Goal: Task Accomplishment & Management: Manage account settings

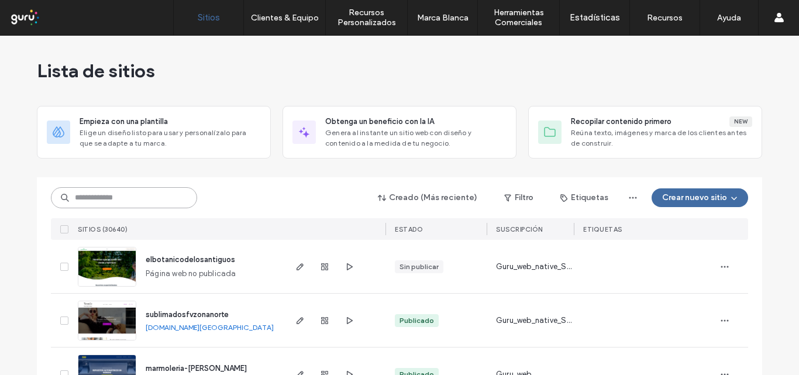
click at [89, 194] on input at bounding box center [124, 197] width 146 height 21
paste input "**********"
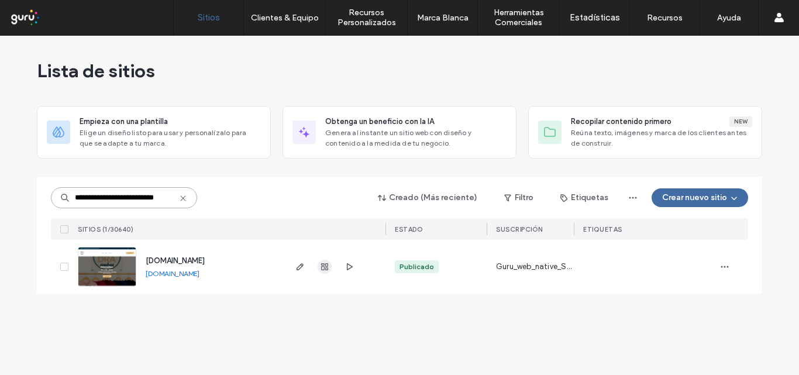
type input "**********"
click at [321, 269] on use "button" at bounding box center [324, 266] width 7 height 7
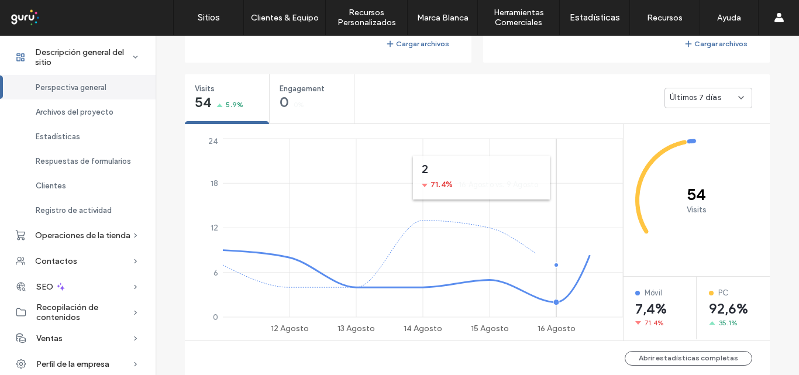
scroll to position [409, 0]
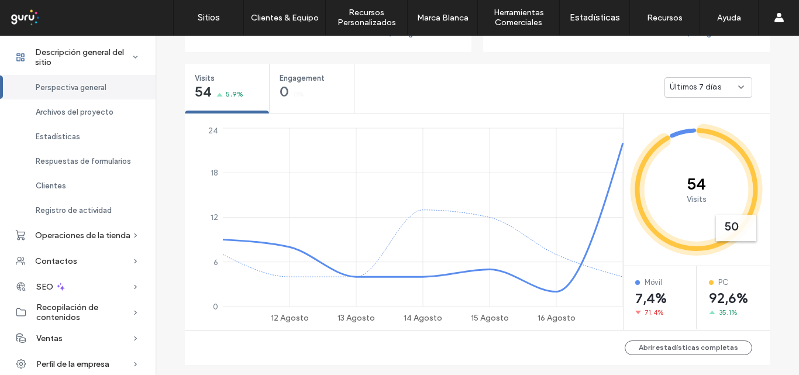
click at [739, 87] on icon at bounding box center [740, 86] width 9 height 9
click at [703, 148] on span "Últimos 30 días" at bounding box center [693, 149] width 56 height 12
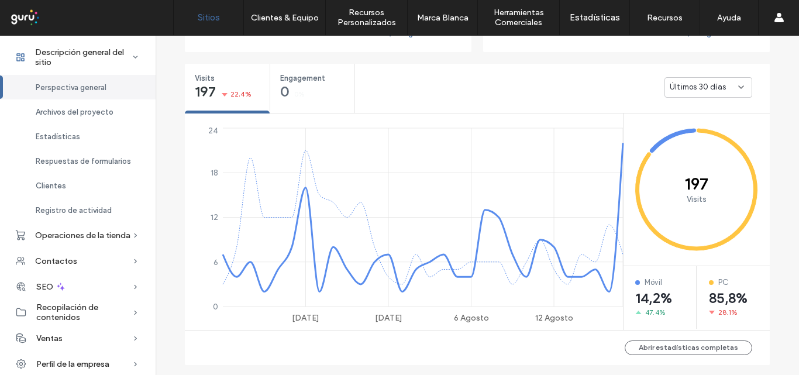
click at [207, 16] on label "Sitios" at bounding box center [209, 17] width 22 height 11
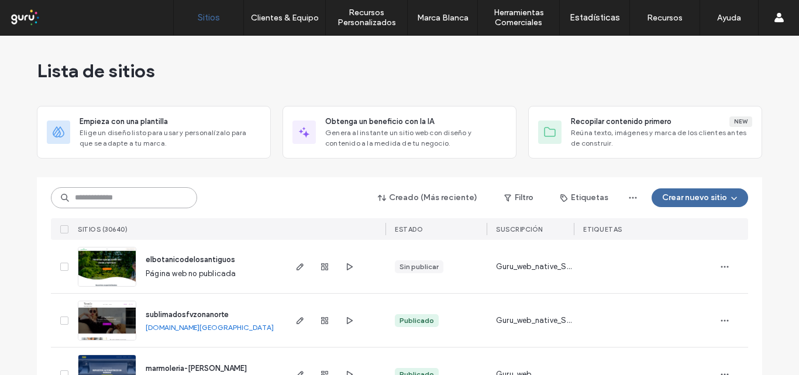
click at [92, 198] on input at bounding box center [124, 197] width 146 height 21
paste input "**********"
type input "**********"
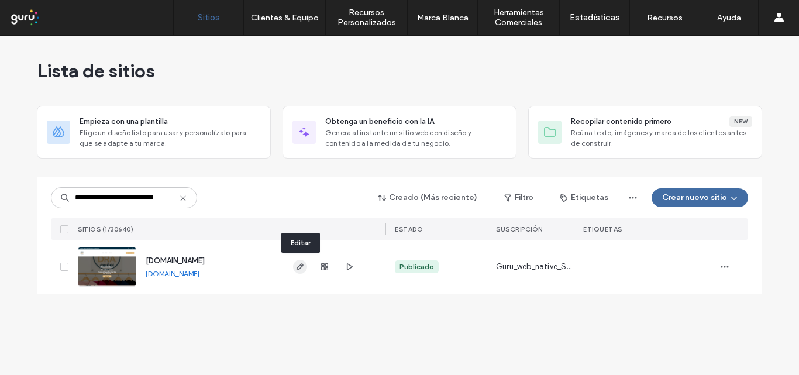
click at [296, 266] on icon "button" at bounding box center [299, 266] width 9 height 9
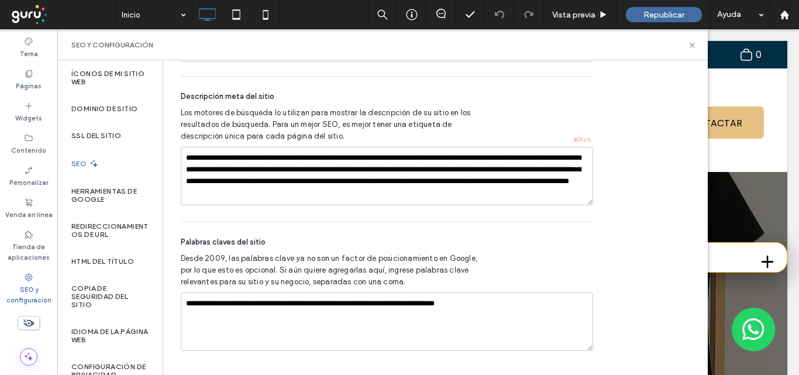
scroll to position [885, 0]
click at [86, 160] on label "SEO" at bounding box center [80, 164] width 18 height 8
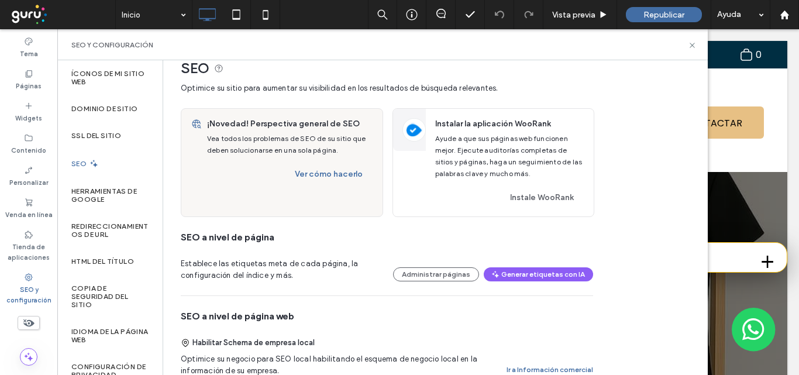
scroll to position [0, 0]
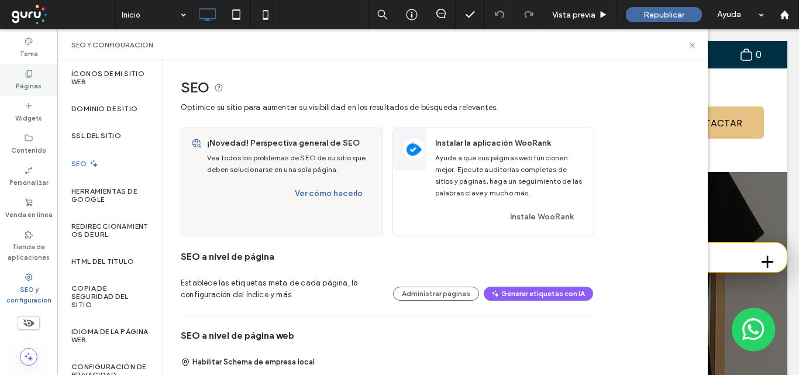
click at [25, 81] on label "Páginas" at bounding box center [29, 84] width 26 height 13
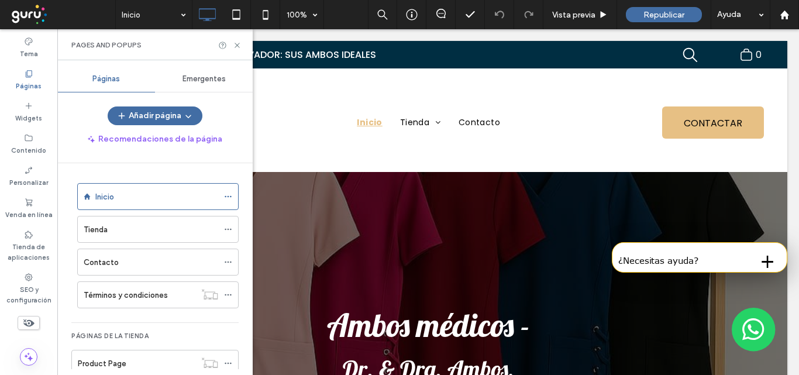
click at [223, 194] on div "Inicio" at bounding box center [157, 196] width 161 height 27
click at [227, 195] on icon at bounding box center [228, 196] width 8 height 8
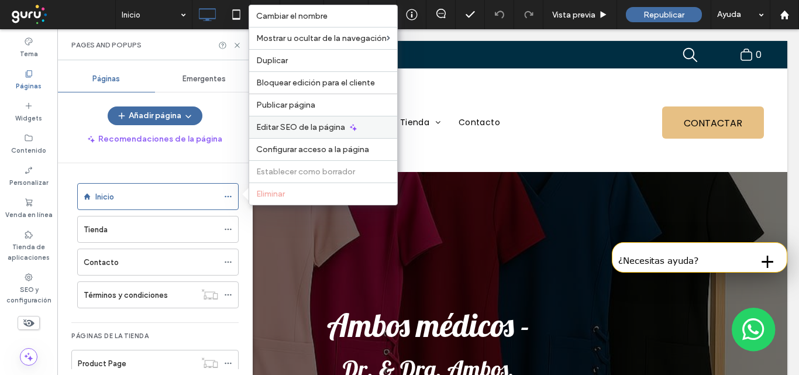
click at [319, 122] on div "Editar SEO de la página" at bounding box center [323, 127] width 148 height 22
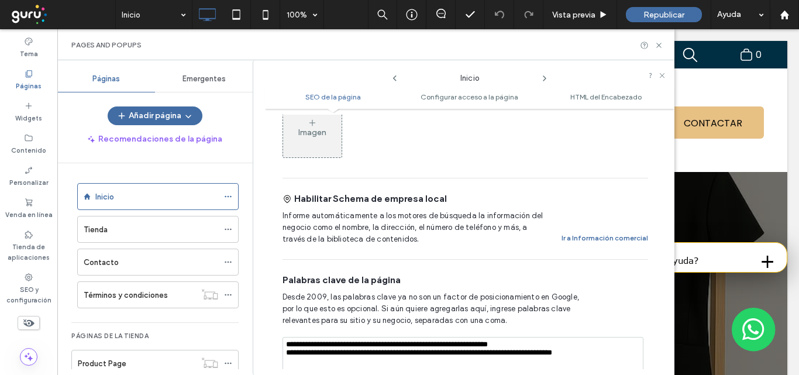
scroll to position [526, 0]
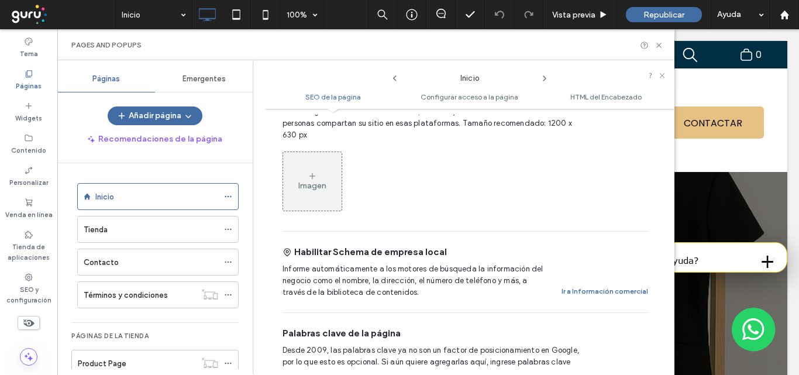
click at [315, 174] on icon at bounding box center [312, 175] width 9 height 9
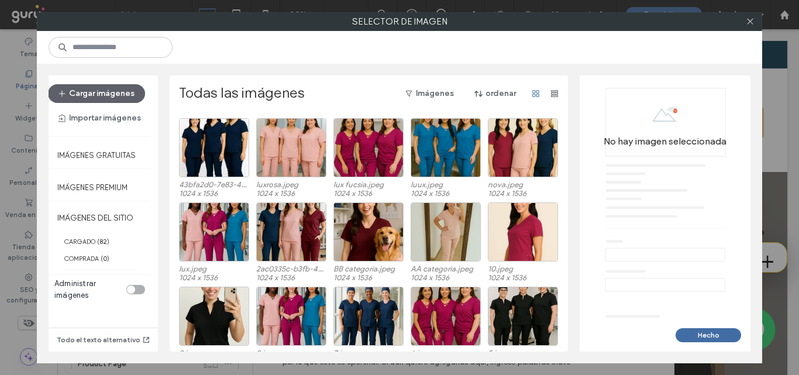
scroll to position [1197, 0]
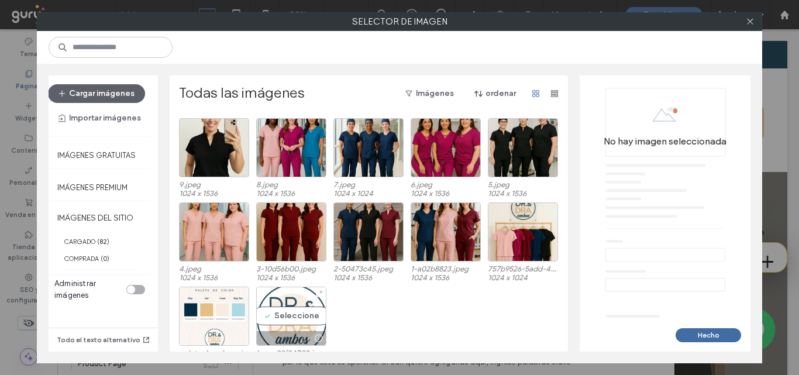
click at [296, 309] on div "Seleccione" at bounding box center [291, 315] width 70 height 59
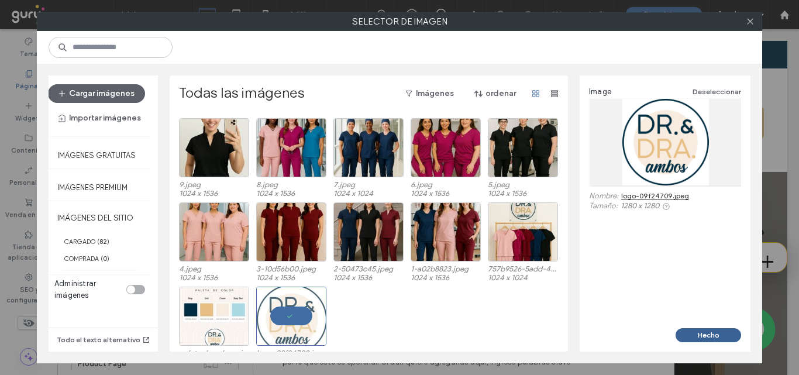
click at [707, 334] on button "Hecho" at bounding box center [707, 335] width 65 height 14
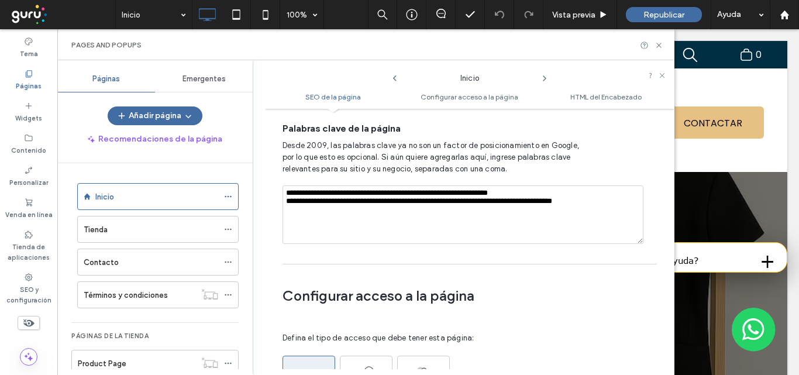
scroll to position [760, 0]
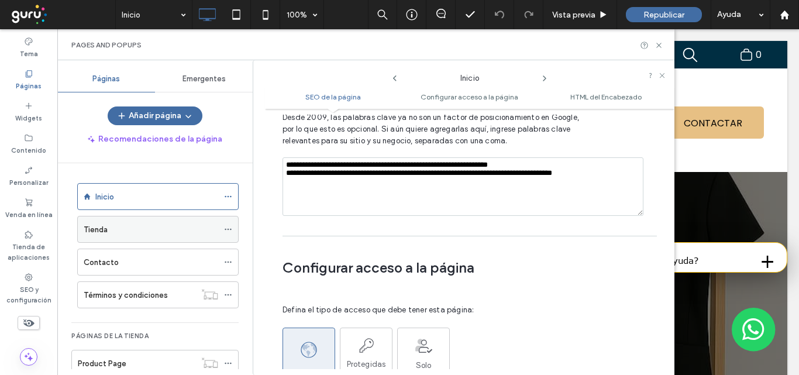
click at [227, 230] on icon at bounding box center [228, 229] width 8 height 8
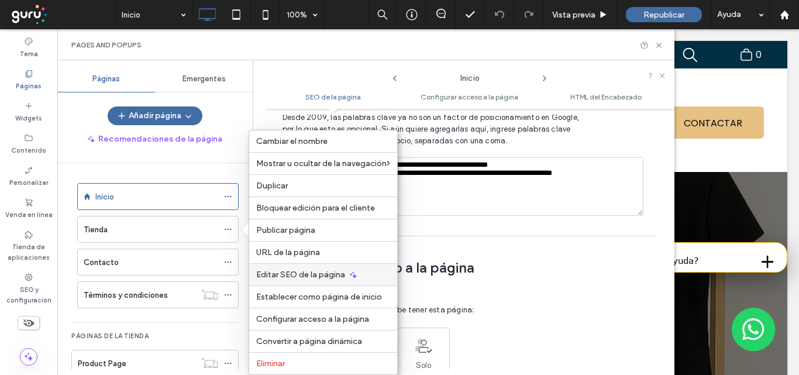
click at [374, 275] on div "Editar SEO de la página" at bounding box center [323, 274] width 148 height 22
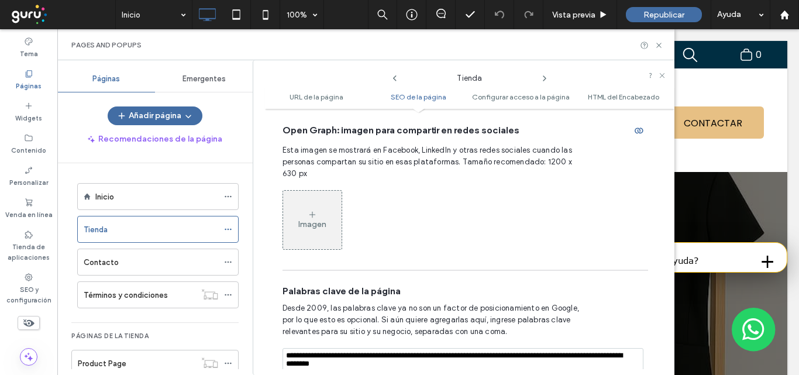
scroll to position [702, 0]
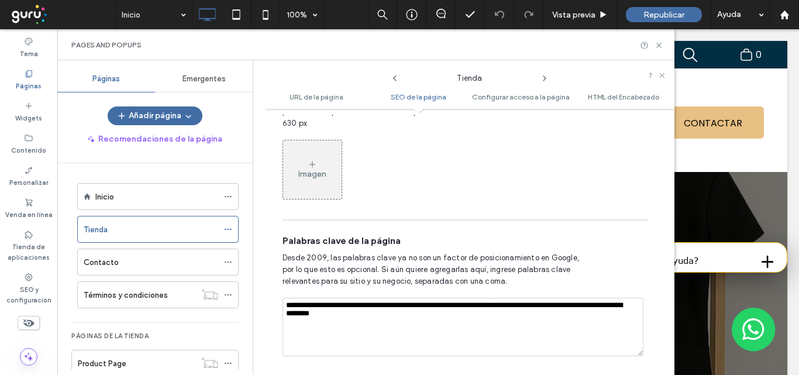
click at [308, 166] on icon at bounding box center [312, 164] width 9 height 9
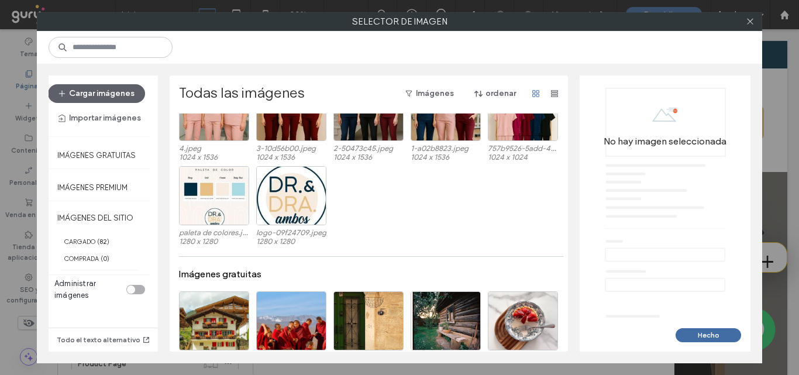
scroll to position [1326, 0]
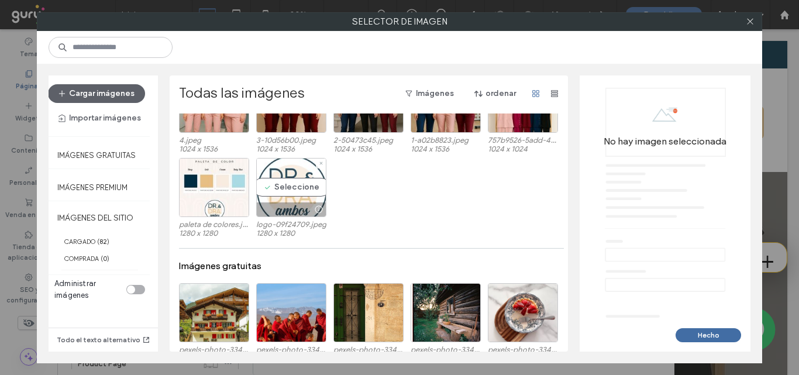
click at [295, 187] on div "Seleccione" at bounding box center [291, 187] width 70 height 59
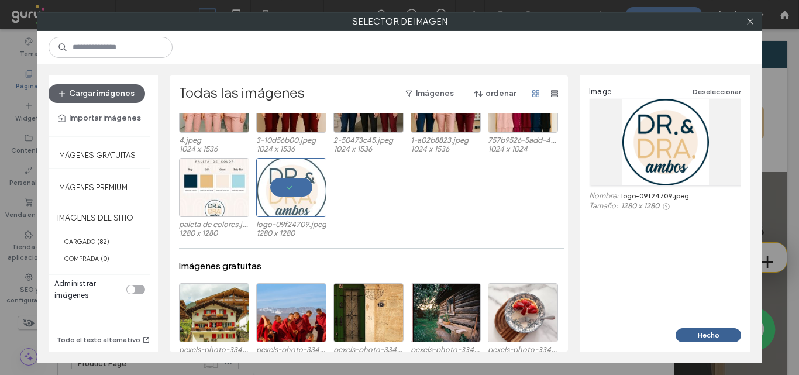
click at [712, 336] on button "Hecho" at bounding box center [707, 335] width 65 height 14
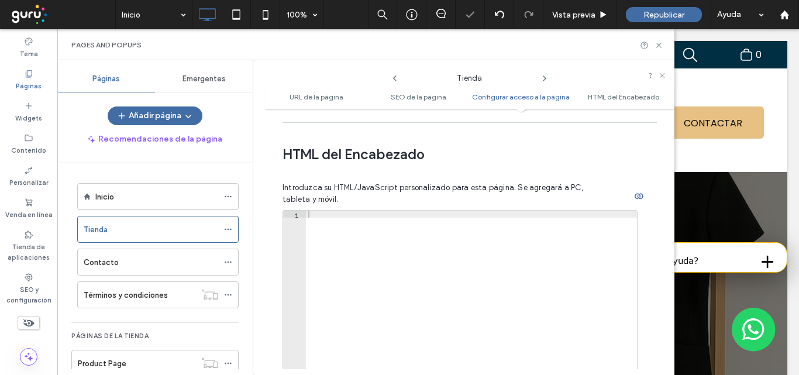
scroll to position [1301, 0]
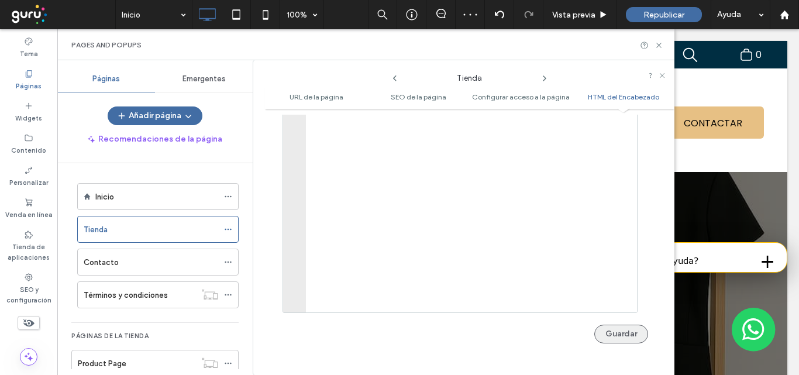
click at [619, 333] on button "Guardar" at bounding box center [621, 333] width 54 height 19
click at [225, 197] on icon at bounding box center [228, 196] width 8 height 8
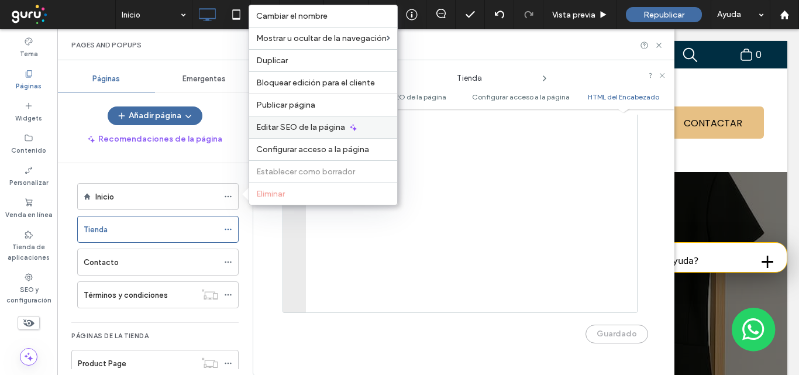
click at [321, 126] on span "Editar SEO de la página" at bounding box center [300, 127] width 89 height 10
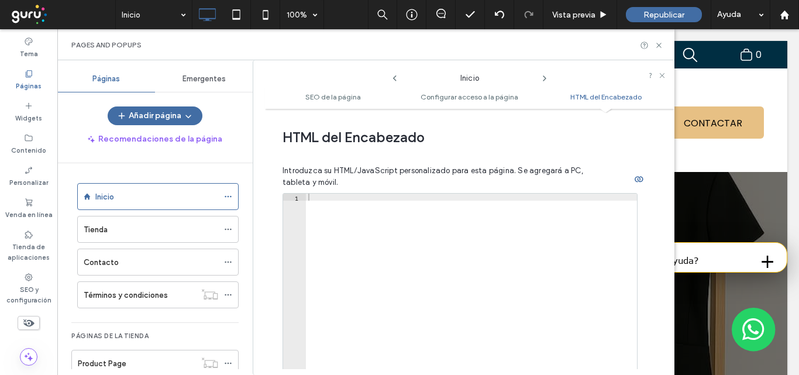
scroll to position [1217, 0]
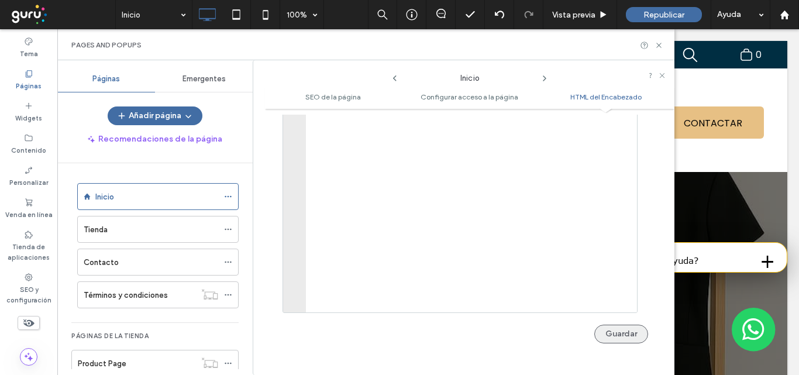
click at [617, 340] on button "Guardar" at bounding box center [621, 333] width 54 height 19
click at [228, 261] on icon at bounding box center [228, 262] width 8 height 8
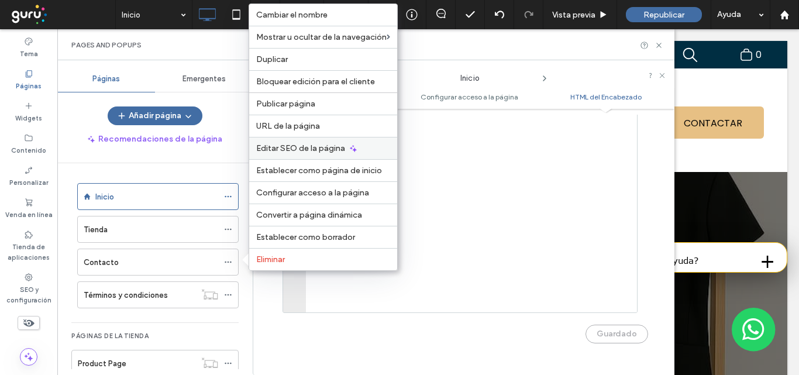
click at [320, 149] on span "Editar SEO de la página" at bounding box center [300, 148] width 89 height 10
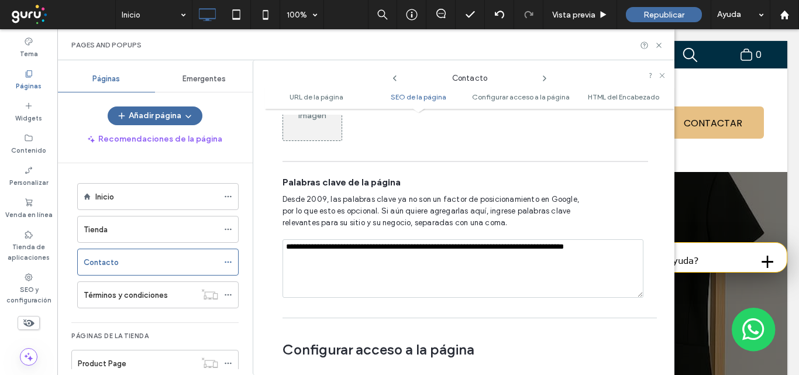
scroll to position [702, 0]
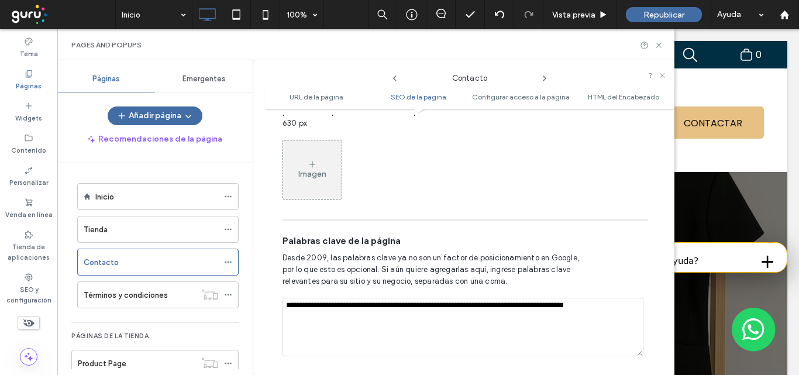
click at [312, 164] on icon at bounding box center [312, 164] width 9 height 9
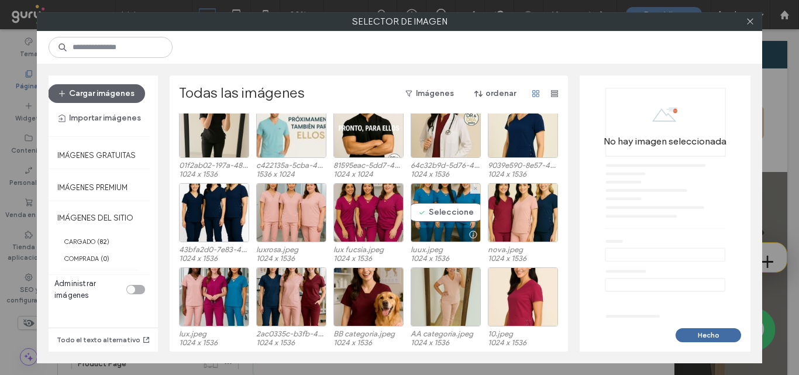
scroll to position [1256, 0]
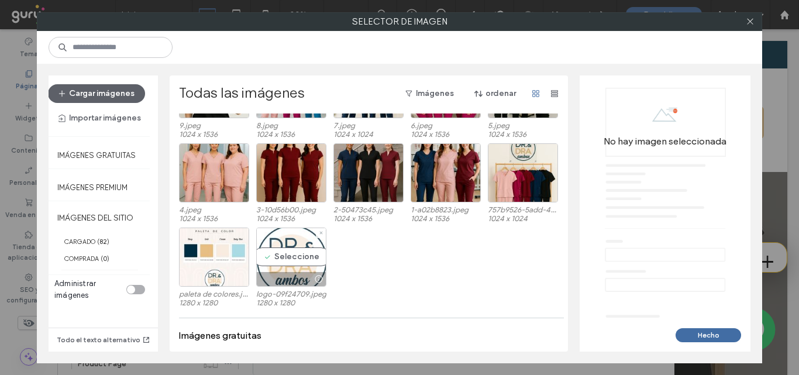
click at [285, 258] on div "Seleccione" at bounding box center [291, 256] width 70 height 59
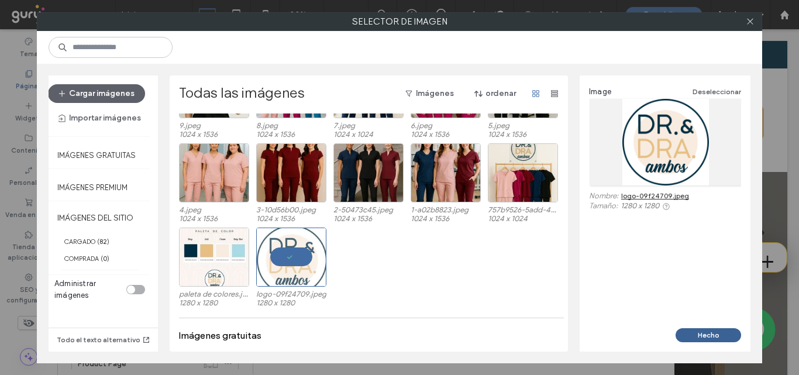
click at [717, 334] on button "Hecho" at bounding box center [707, 335] width 65 height 14
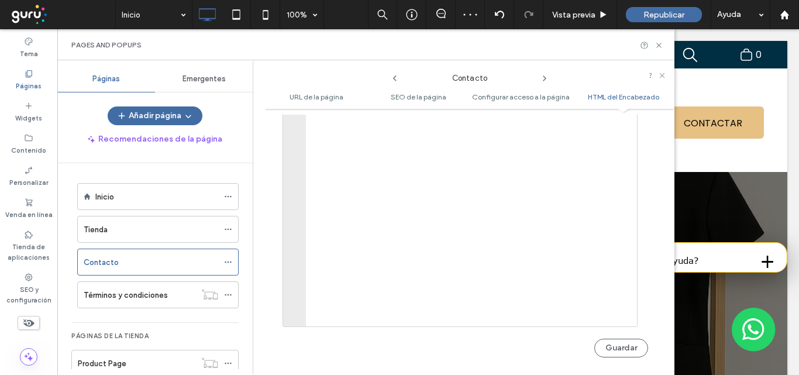
scroll to position [1301, 0]
click at [617, 330] on button "Guardar" at bounding box center [621, 333] width 54 height 19
click at [227, 296] on icon at bounding box center [228, 295] width 8 height 8
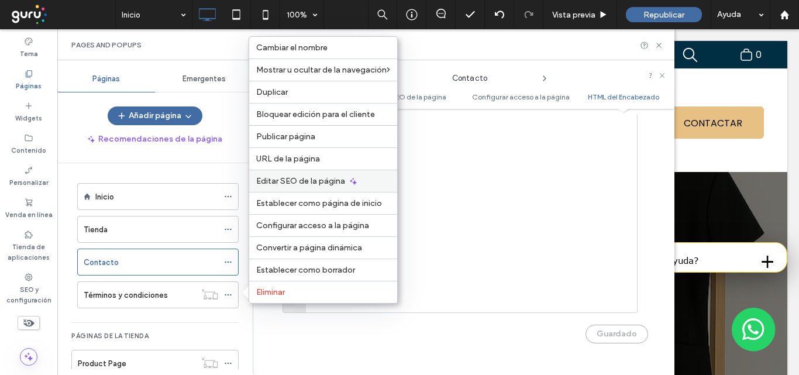
click at [338, 183] on span "Editar SEO de la página" at bounding box center [300, 181] width 89 height 10
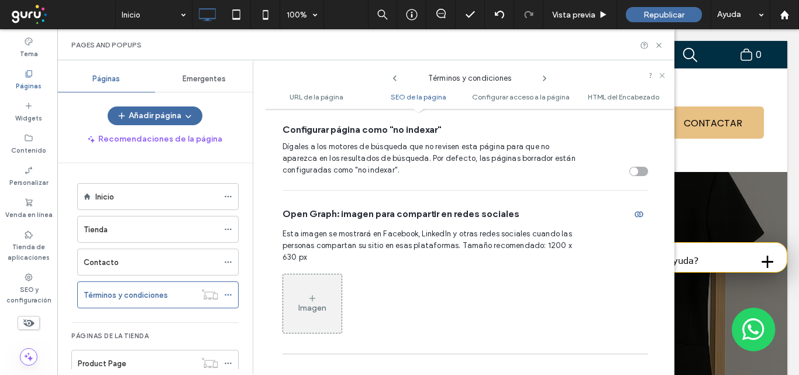
scroll to position [585, 0]
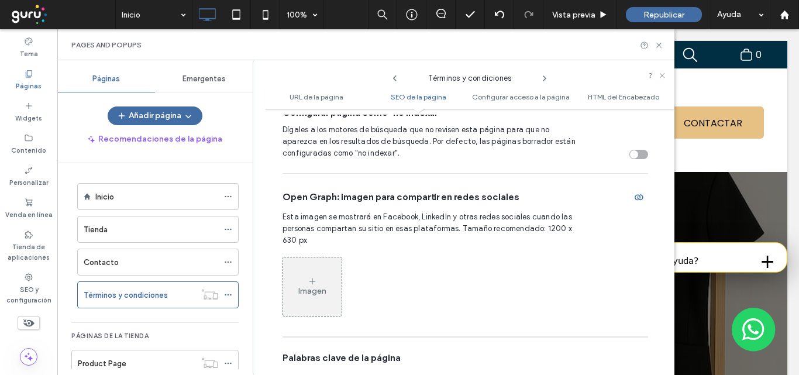
click at [315, 284] on icon at bounding box center [312, 281] width 9 height 9
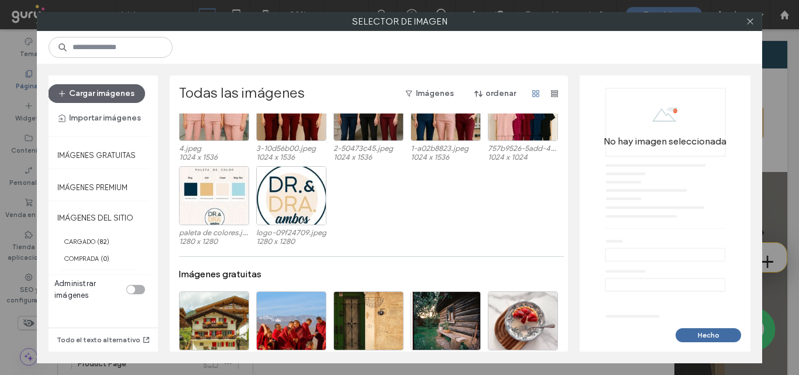
scroll to position [1303, 0]
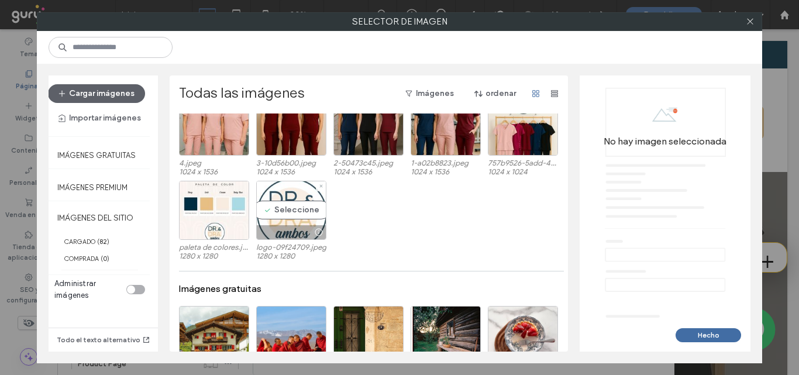
click at [286, 205] on div "Seleccione" at bounding box center [291, 210] width 70 height 59
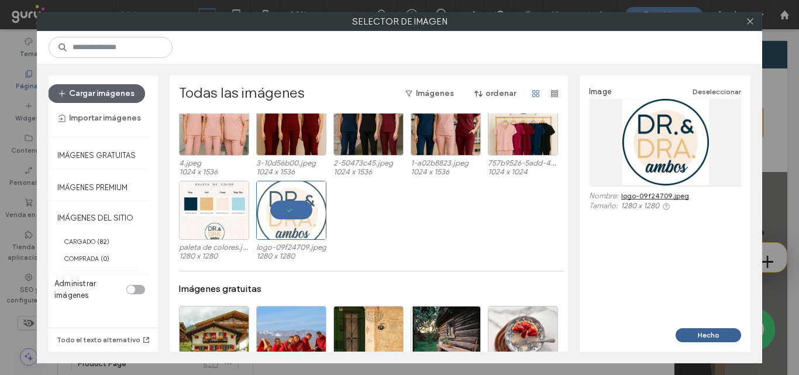
click at [717, 337] on button "Hecho" at bounding box center [707, 335] width 65 height 14
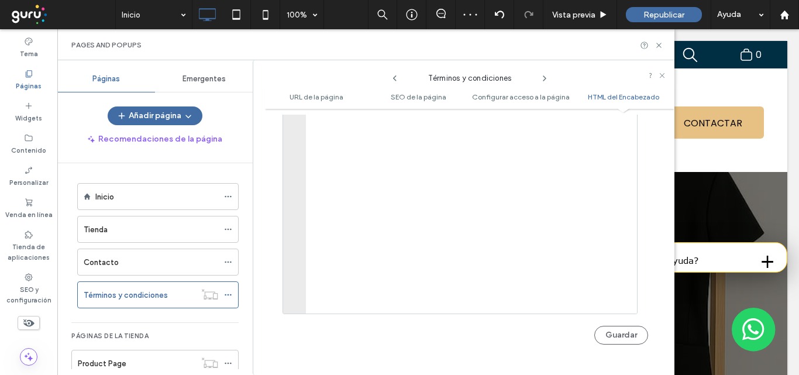
scroll to position [1301, 0]
click at [613, 330] on button "Guardar" at bounding box center [621, 333] width 54 height 19
click at [660, 47] on use at bounding box center [658, 45] width 5 height 5
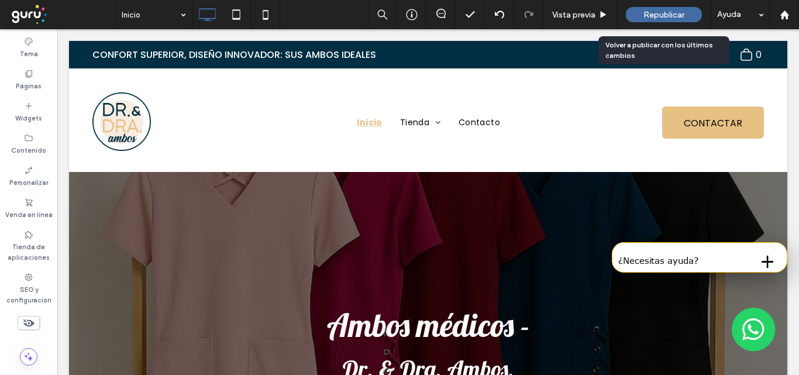
click at [661, 15] on span "Republicar" at bounding box center [663, 15] width 41 height 10
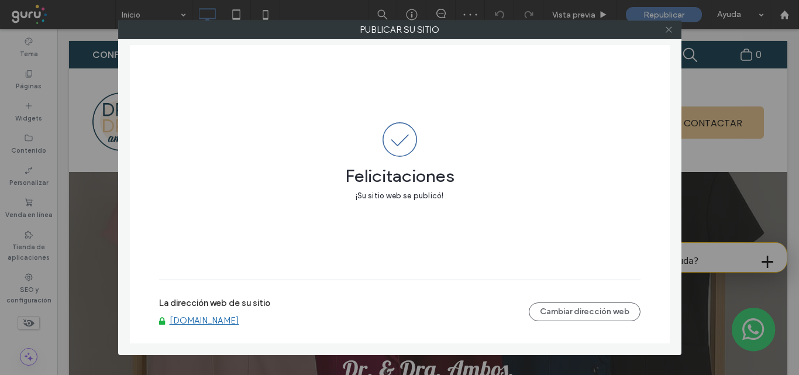
click at [669, 30] on use at bounding box center [668, 30] width 6 height 6
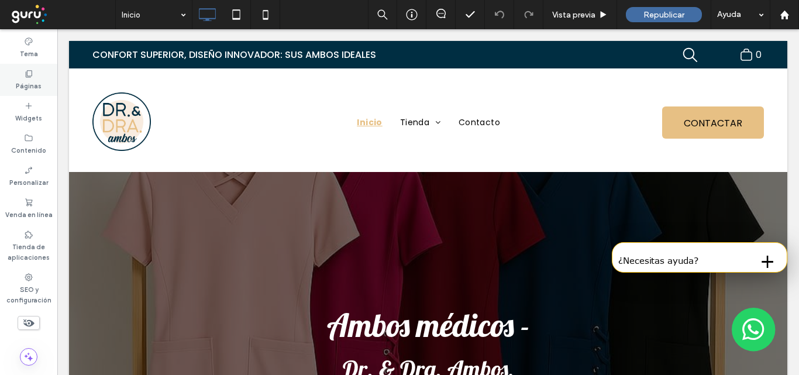
click at [25, 79] on label "Páginas" at bounding box center [29, 84] width 26 height 13
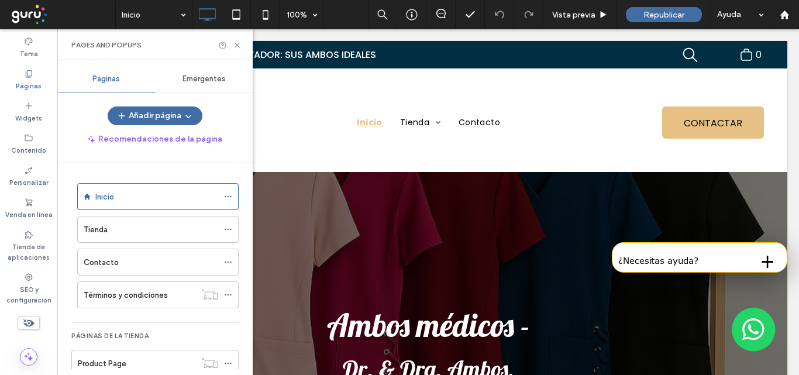
click at [204, 81] on span "Emergentes" at bounding box center [203, 78] width 43 height 9
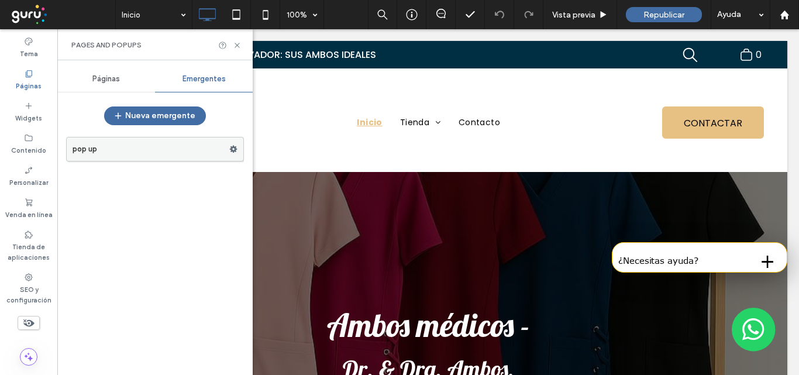
click at [231, 150] on use at bounding box center [234, 149] width 8 height 7
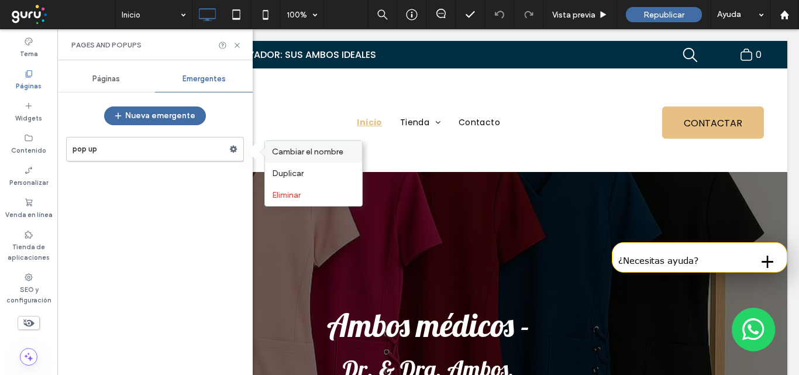
click at [302, 150] on span "Cambiar el nombre" at bounding box center [307, 152] width 71 height 10
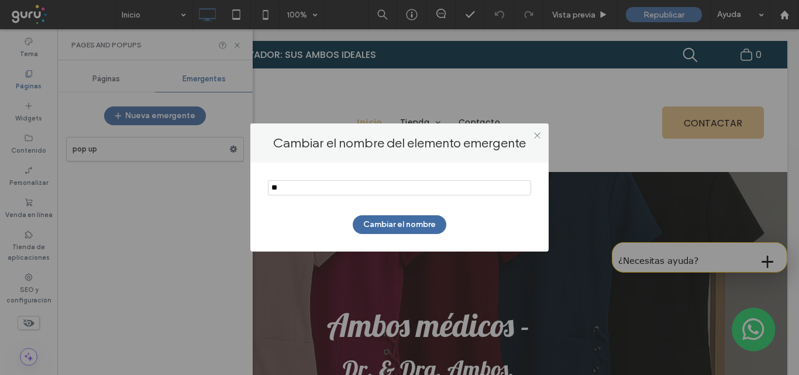
type input "*"
type input "**********"
click at [392, 230] on button "Cambiar el nombre" at bounding box center [400, 224] width 94 height 19
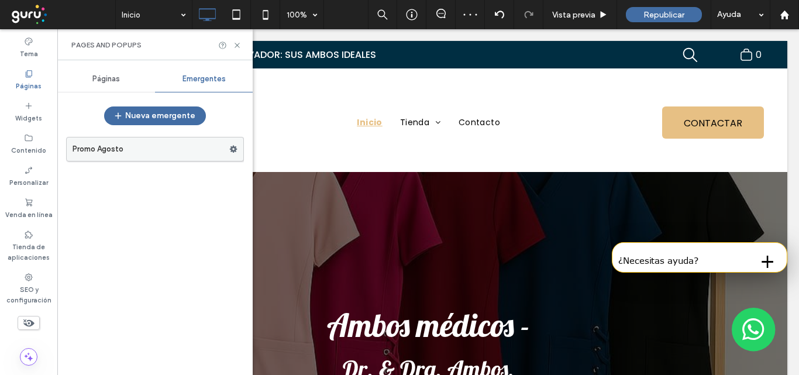
click at [234, 151] on use at bounding box center [234, 149] width 8 height 7
click at [123, 150] on label "Promo Agosto" at bounding box center [151, 148] width 157 height 23
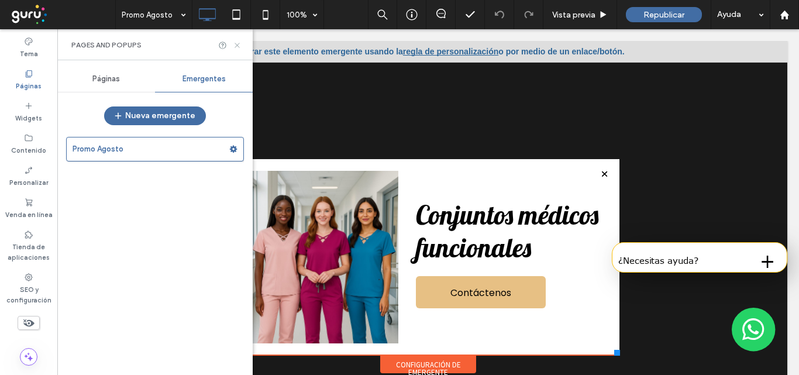
click at [237, 44] on use at bounding box center [236, 45] width 5 height 5
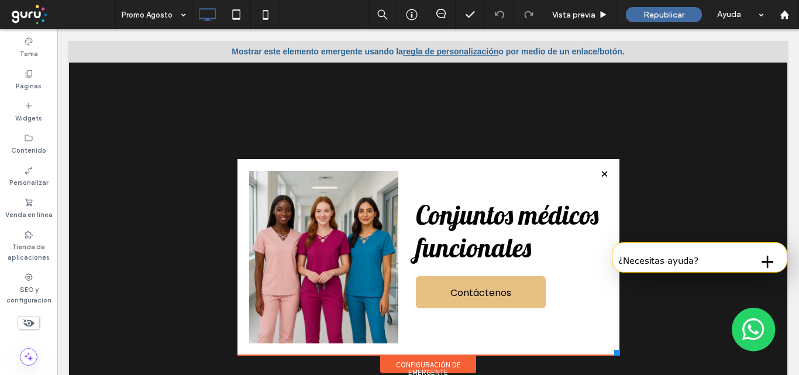
click at [461, 51] on div at bounding box center [428, 93] width 382 height 131
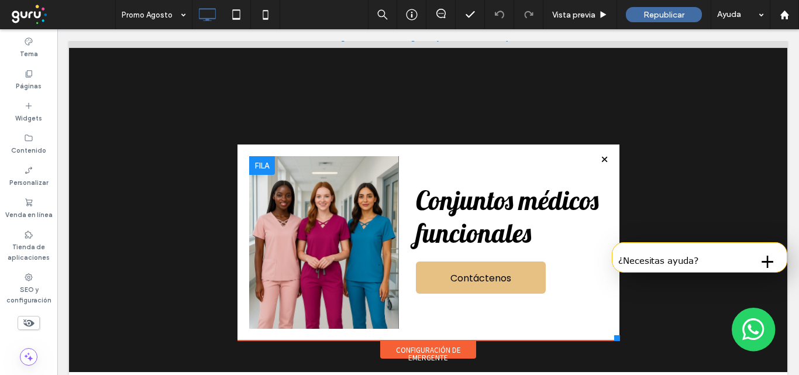
scroll to position [19, 0]
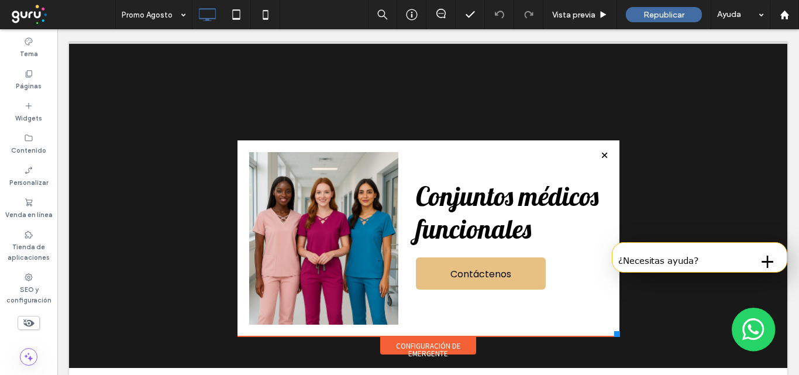
click at [433, 343] on div "Configuración de emergente" at bounding box center [428, 346] width 96 height 18
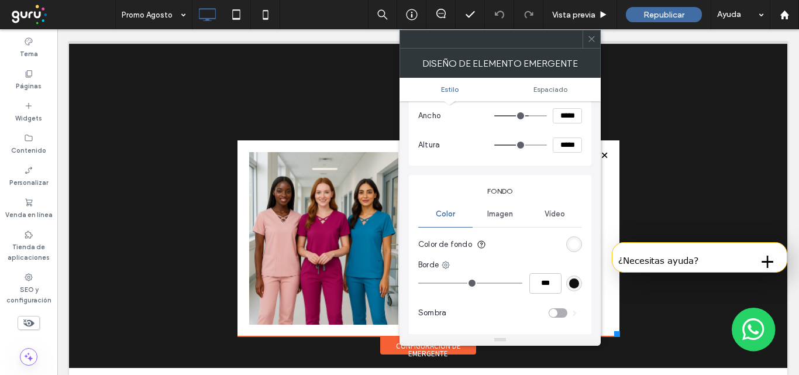
scroll to position [0, 0]
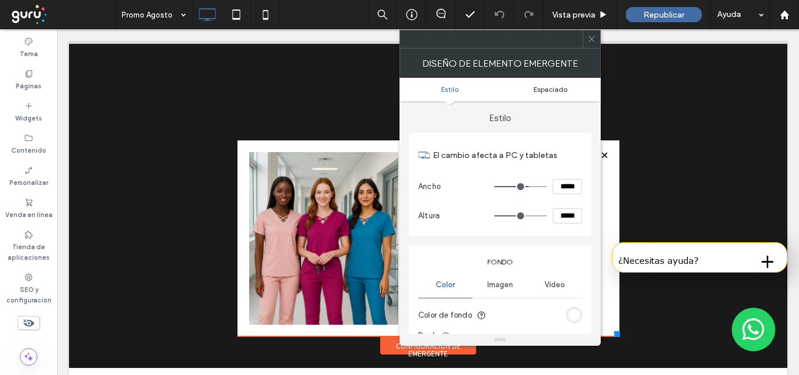
click at [555, 89] on span "Espaciado" at bounding box center [550, 89] width 34 height 9
click at [592, 38] on icon at bounding box center [591, 38] width 9 height 9
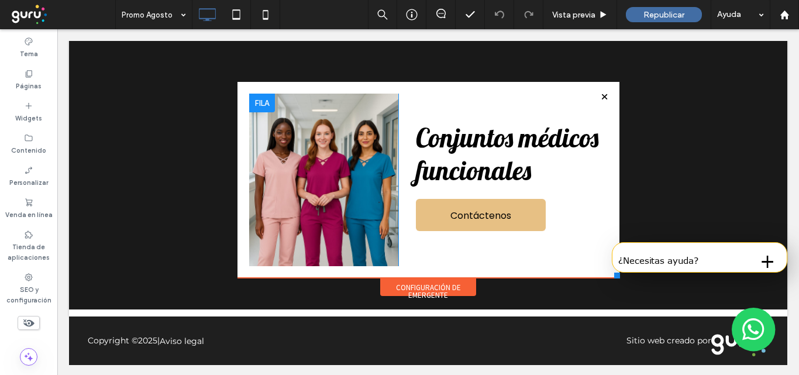
scroll to position [60, 0]
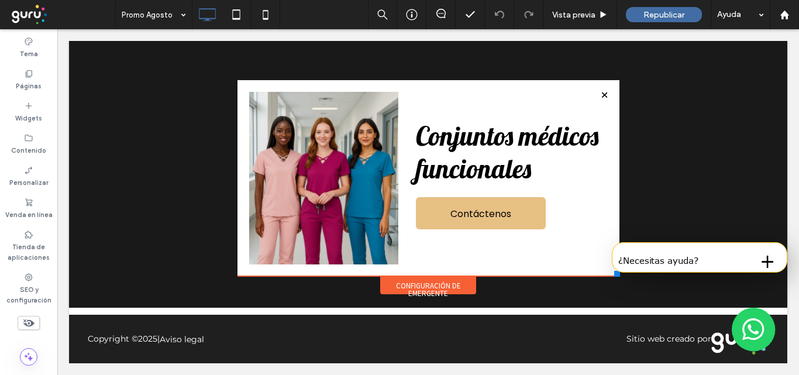
click at [658, 187] on div at bounding box center [428, 135] width 718 height 346
click at [665, 13] on span "Republicar" at bounding box center [663, 15] width 41 height 10
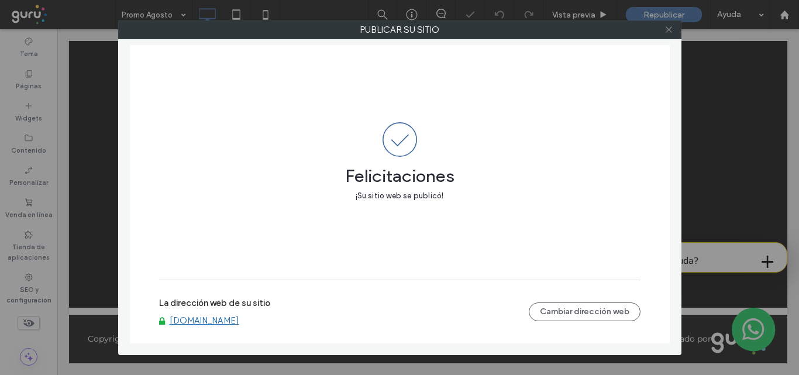
click at [671, 30] on icon at bounding box center [668, 29] width 9 height 9
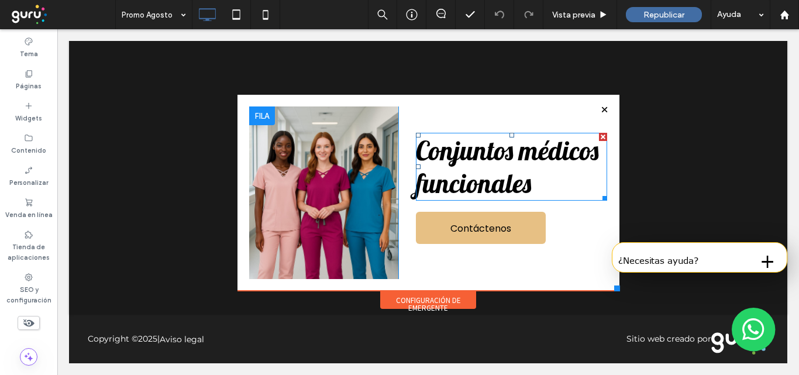
scroll to position [0, 0]
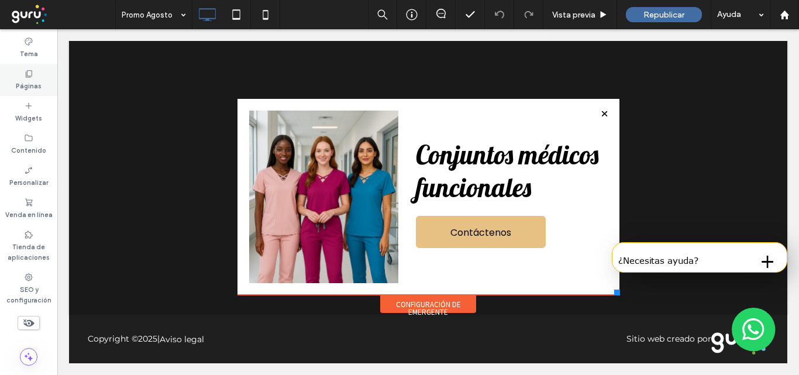
click at [33, 79] on label "Páginas" at bounding box center [29, 84] width 26 height 13
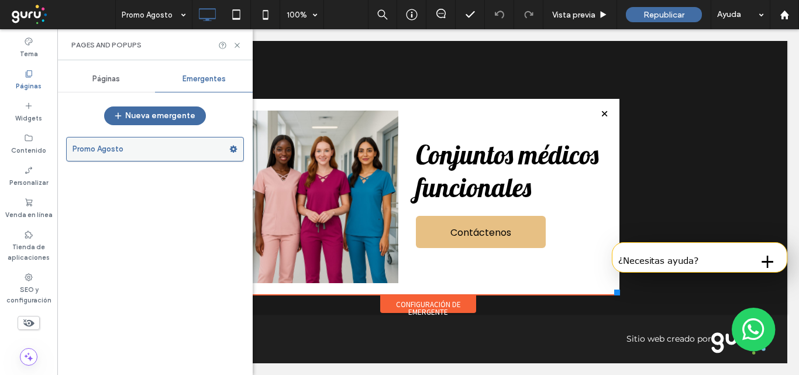
click at [137, 146] on label "Promo Agosto" at bounding box center [151, 148] width 157 height 23
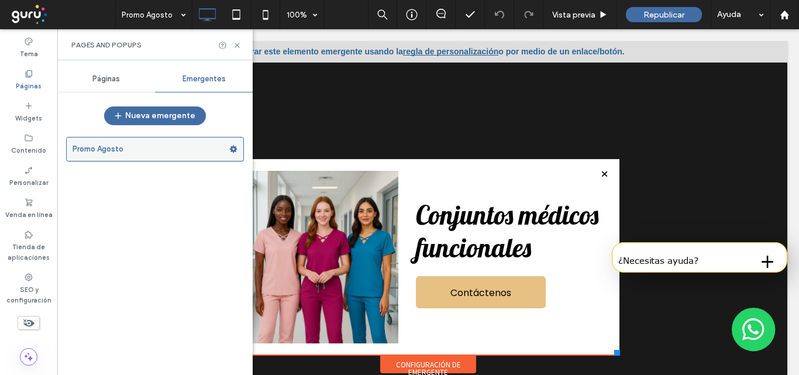
click at [160, 151] on label "Promo Agosto" at bounding box center [151, 148] width 157 height 23
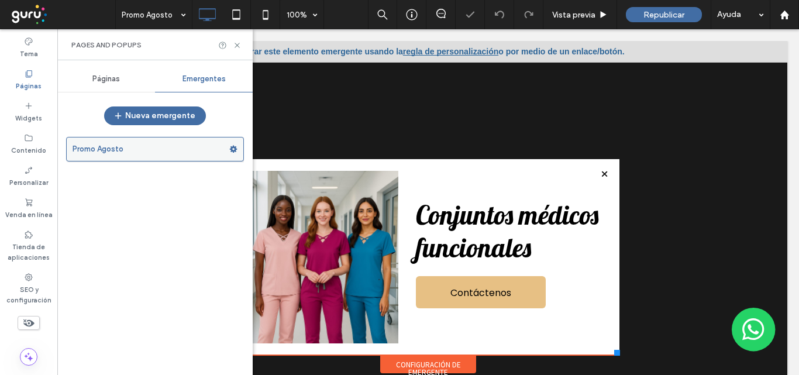
click at [234, 150] on use at bounding box center [234, 149] width 8 height 7
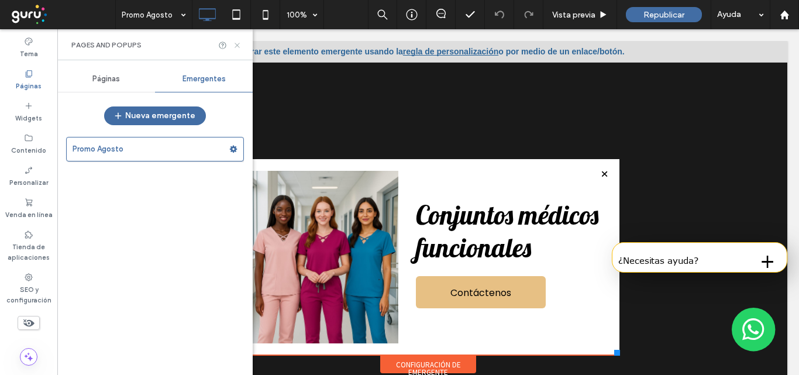
click at [236, 44] on icon at bounding box center [237, 45] width 9 height 9
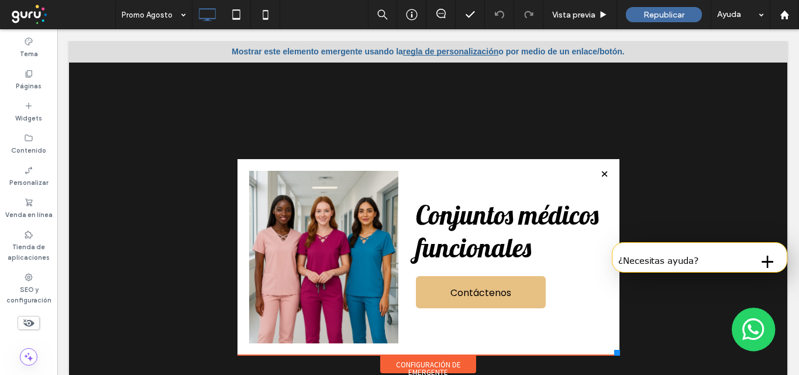
click at [427, 53] on div at bounding box center [428, 93] width 382 height 131
click at [608, 50] on div at bounding box center [428, 93] width 382 height 131
click at [569, 313] on div "Conjuntos médicos funcionales Contáctenos Click To Paste" at bounding box center [502, 257] width 209 height 172
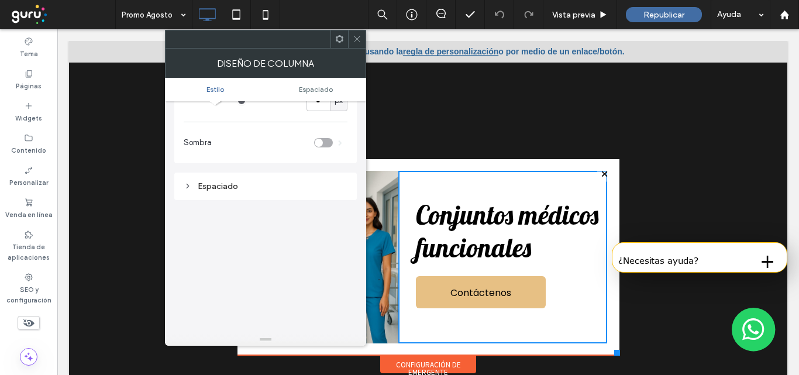
scroll to position [237, 0]
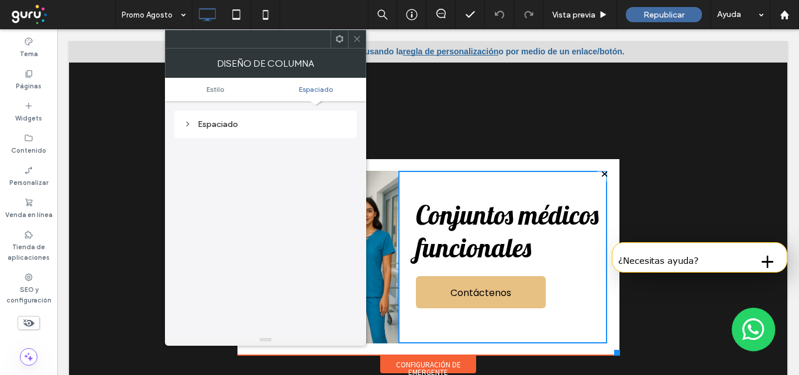
click at [219, 94] on ul "Estilo Espaciado" at bounding box center [265, 89] width 201 height 23
click at [215, 87] on span "Estilo" at bounding box center [215, 89] width 18 height 9
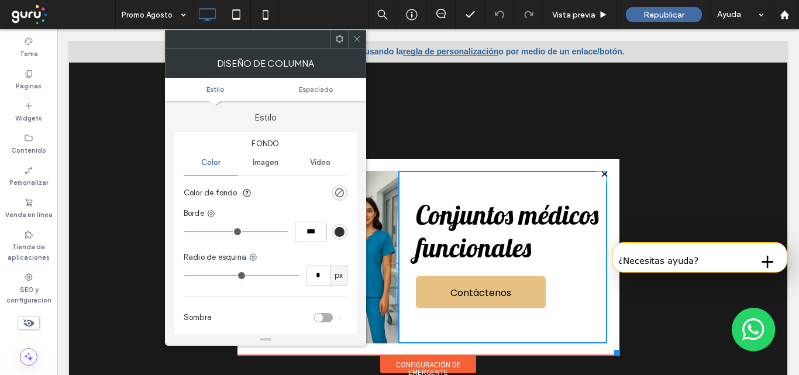
scroll to position [0, 0]
click at [337, 37] on use at bounding box center [340, 39] width 8 height 8
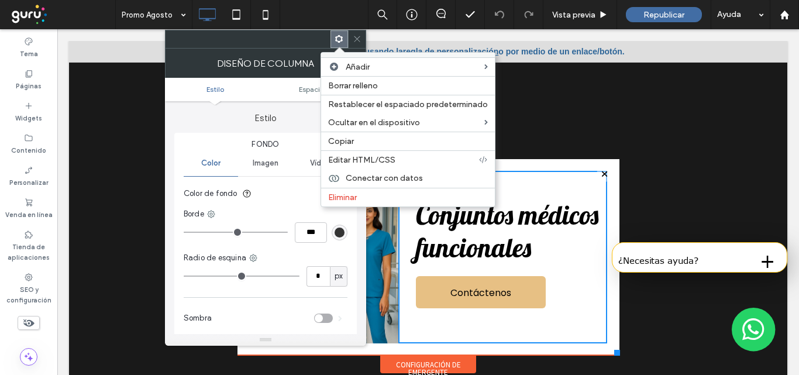
click at [298, 317] on label "Sombra" at bounding box center [249, 317] width 130 height 23
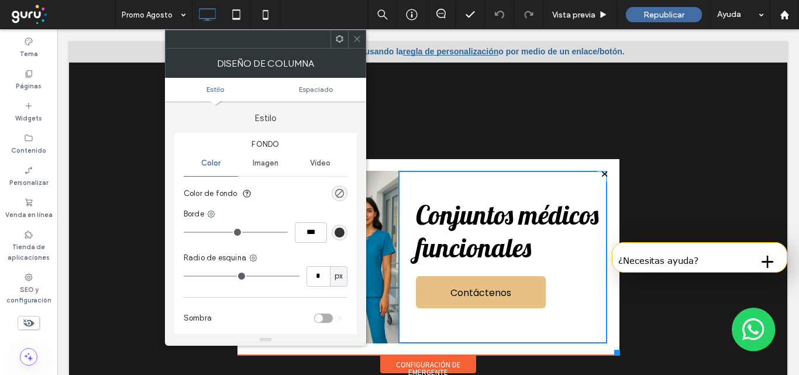
click at [355, 37] on use at bounding box center [357, 39] width 6 height 6
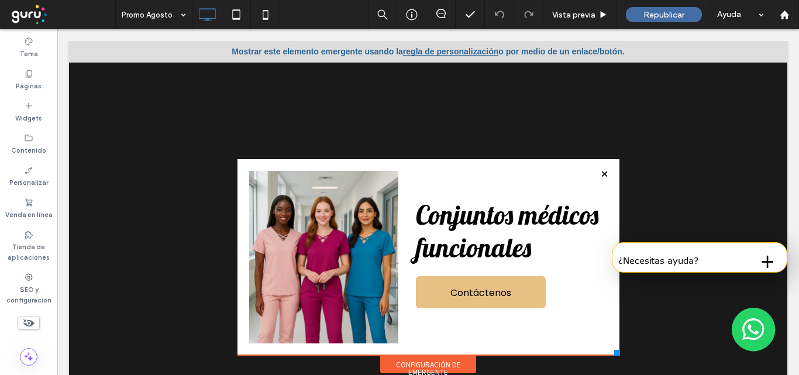
click at [440, 49] on div at bounding box center [428, 93] width 382 height 131
click at [429, 51] on div at bounding box center [428, 93] width 382 height 131
click at [561, 294] on div "Conjuntos médicos funcionales Contáctenos Click To Paste" at bounding box center [502, 257] width 209 height 172
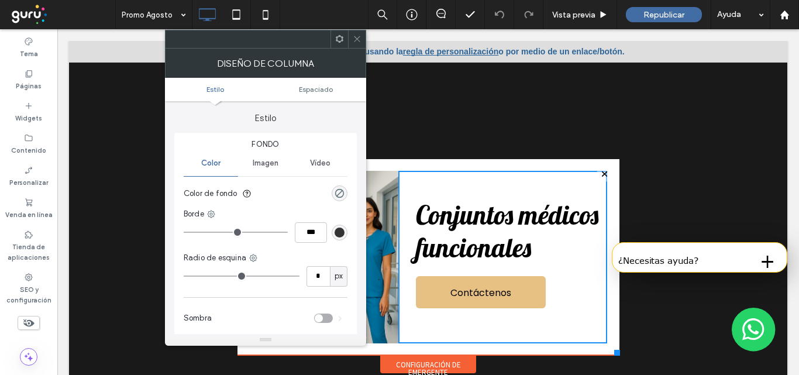
click at [338, 40] on icon at bounding box center [339, 38] width 9 height 9
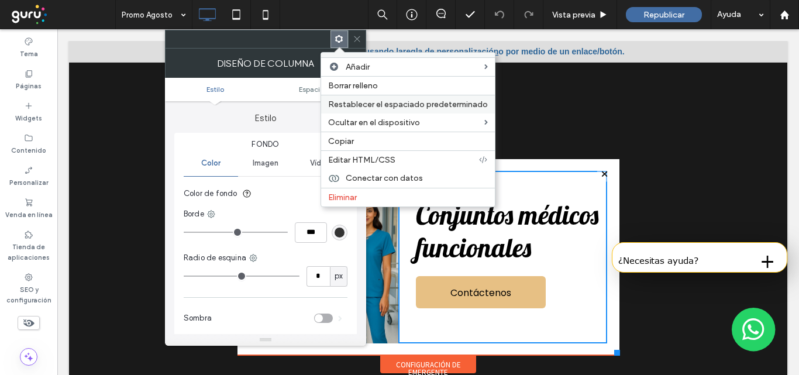
click at [429, 107] on span "Restablecer el espaciado predeterminado" at bounding box center [408, 104] width 160 height 10
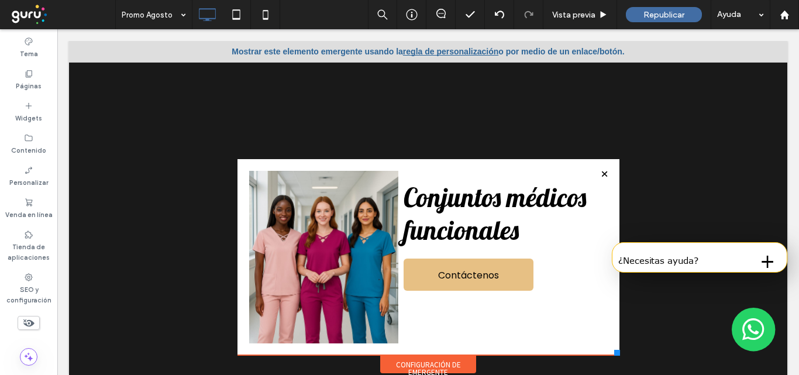
click at [439, 53] on div at bounding box center [428, 93] width 382 height 131
click at [414, 366] on div "Configuración de emergente" at bounding box center [428, 364] width 96 height 18
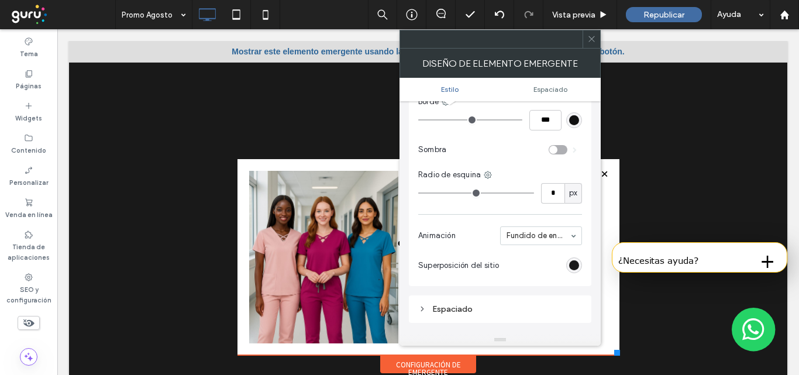
scroll to position [292, 0]
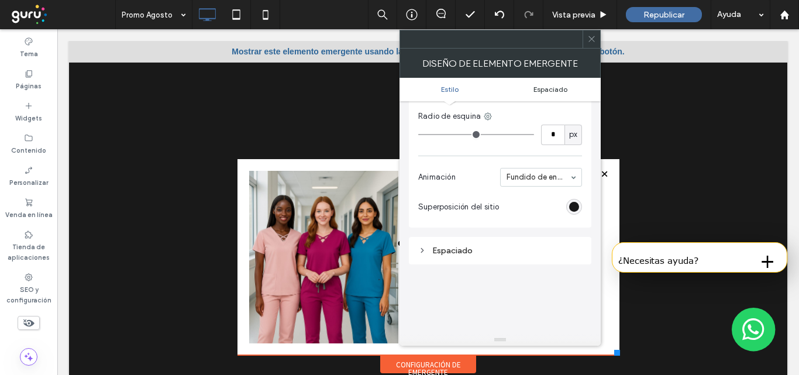
click at [555, 91] on span "Espaciado" at bounding box center [550, 89] width 34 height 9
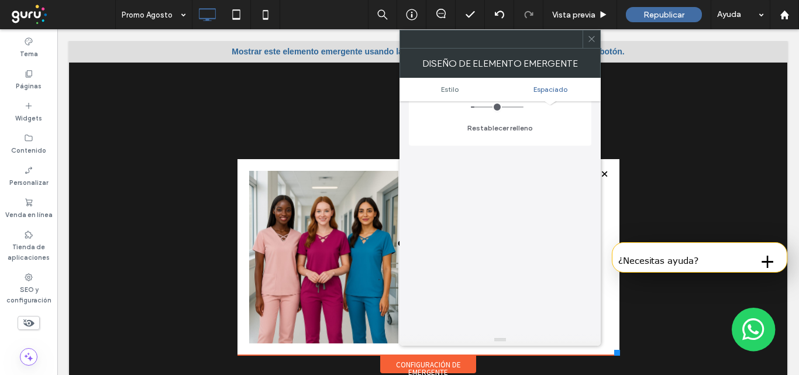
scroll to position [623, 0]
click at [590, 36] on icon at bounding box center [591, 38] width 9 height 9
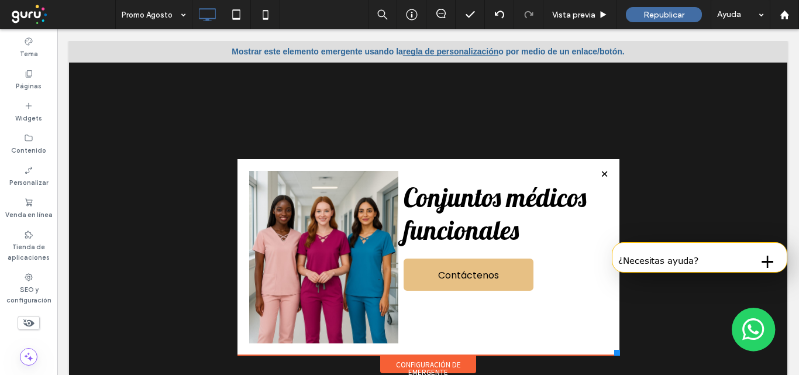
click at [596, 172] on div at bounding box center [604, 174] width 16 height 16
click at [647, 110] on div at bounding box center [428, 214] width 718 height 346
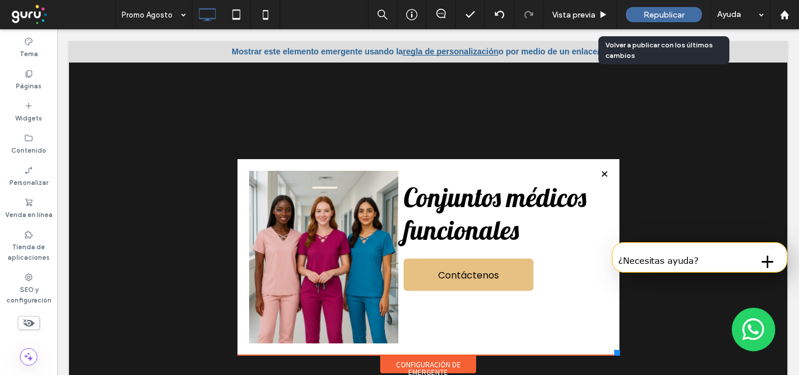
click at [657, 12] on span "Republicar" at bounding box center [663, 15] width 41 height 10
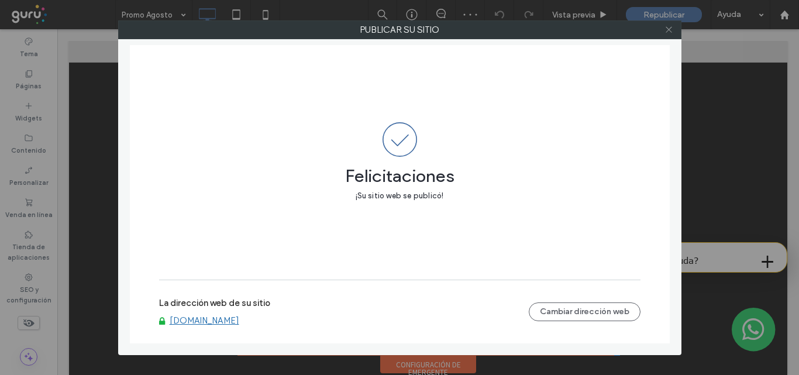
click at [667, 32] on use at bounding box center [668, 30] width 6 height 6
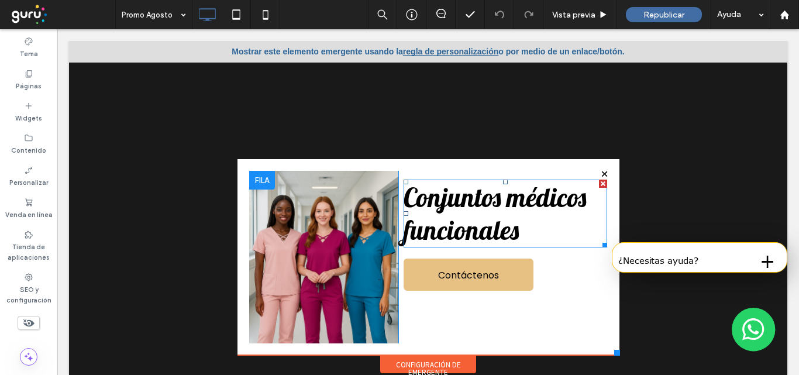
click at [572, 218] on h2 "Conjuntos médicos funcionales" at bounding box center [504, 213] width 203 height 65
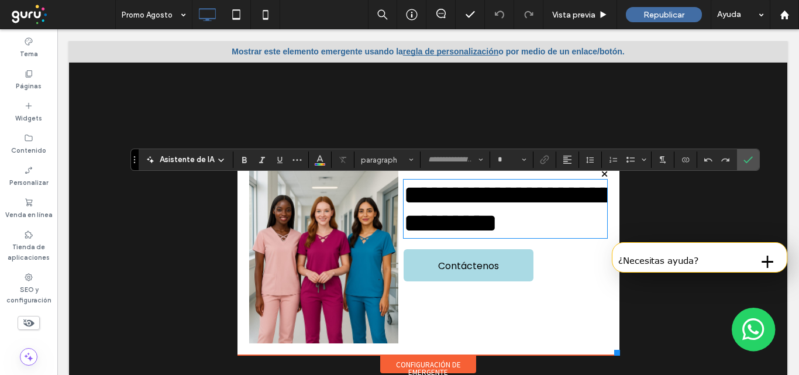
type input "*******"
type input "**"
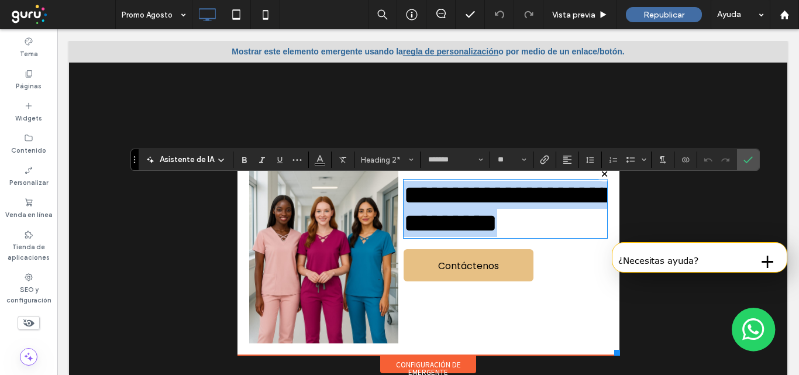
click at [550, 235] on h2 "**********" at bounding box center [504, 209] width 203 height 56
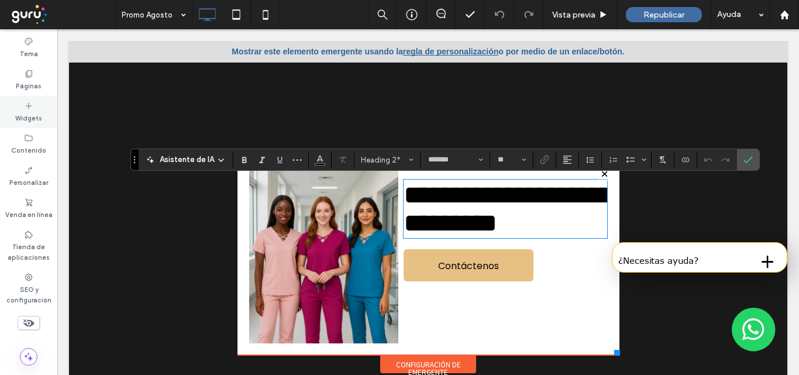
click at [32, 111] on label "Widgets" at bounding box center [28, 117] width 27 height 13
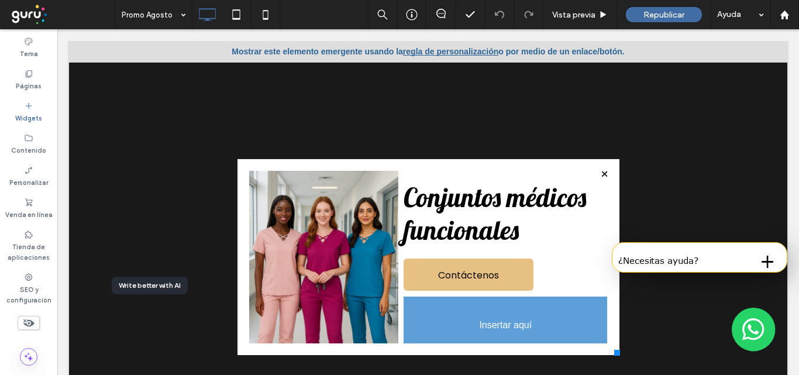
scroll to position [38, 0]
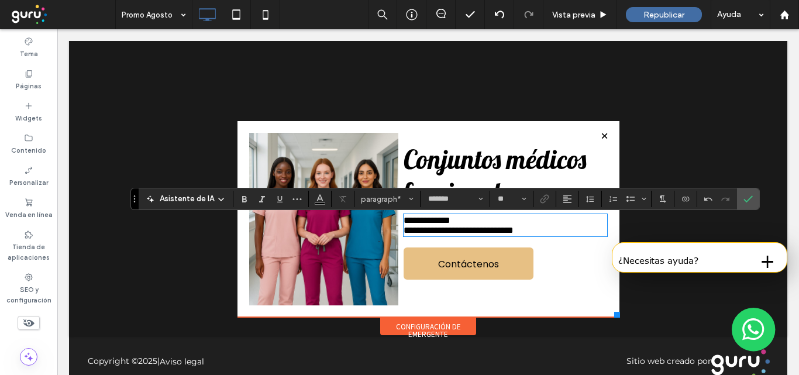
click at [578, 280] on div "**********" at bounding box center [502, 219] width 209 height 172
click at [748, 199] on use "Confirmar" at bounding box center [747, 198] width 9 height 7
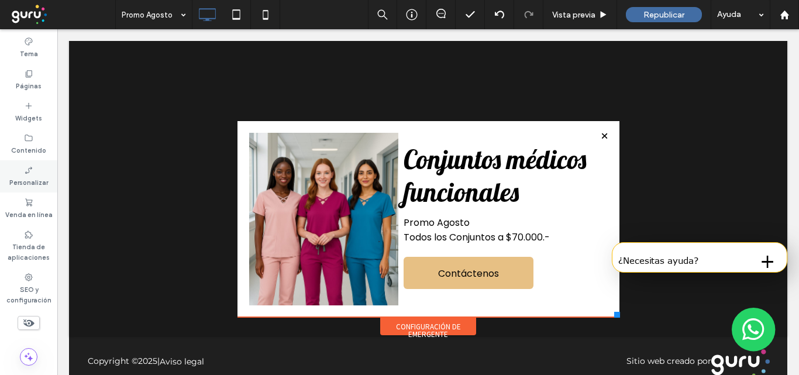
click at [20, 176] on label "Personalizar" at bounding box center [28, 181] width 39 height 13
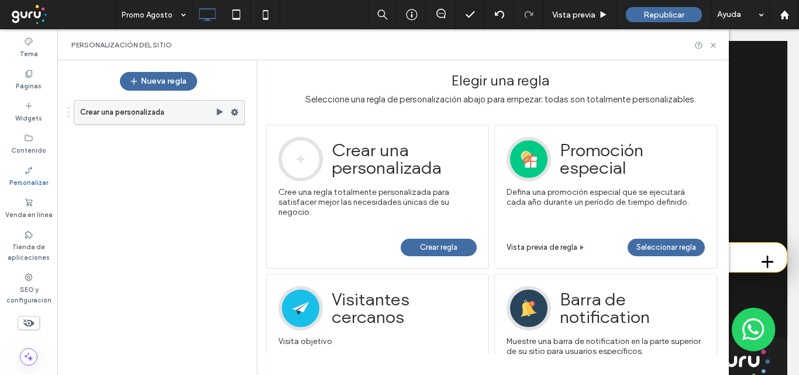
click at [125, 111] on label "Crear una personalizada" at bounding box center [147, 112] width 135 height 23
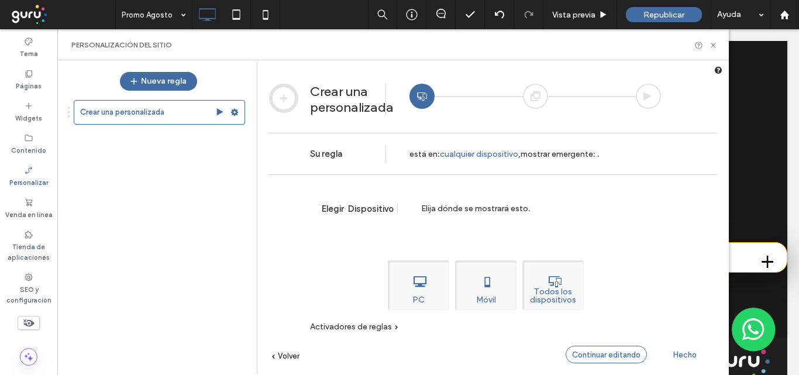
click at [616, 352] on span "Continuar editando" at bounding box center [606, 354] width 68 height 9
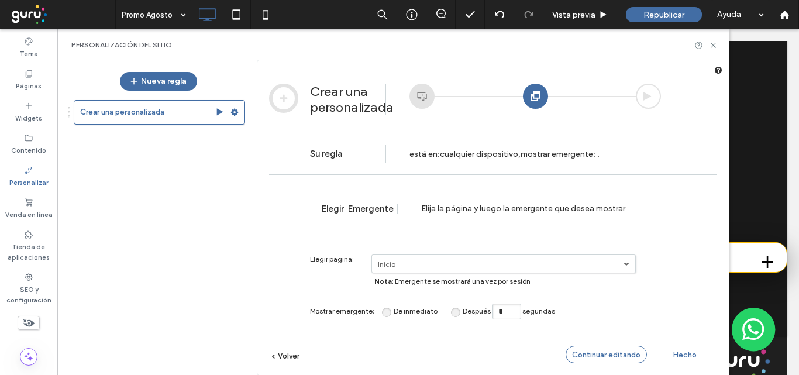
click at [616, 353] on span "Continuar editando" at bounding box center [606, 354] width 68 height 9
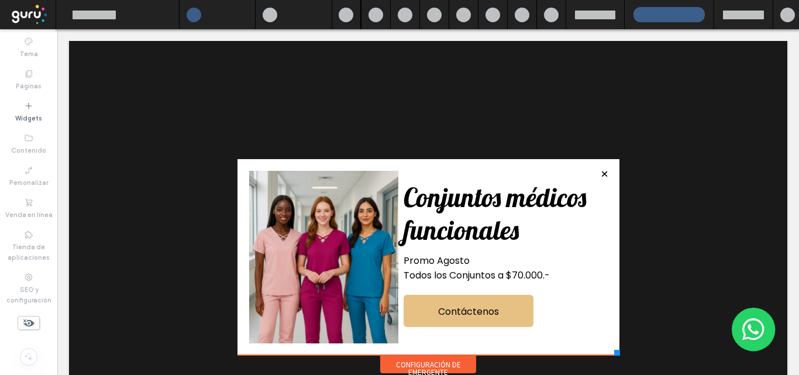
scroll to position [0, 0]
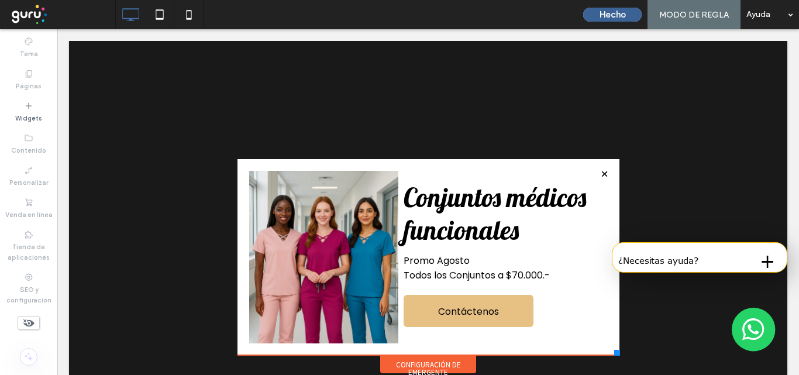
click at [612, 8] on button "Hecho" at bounding box center [612, 15] width 58 height 14
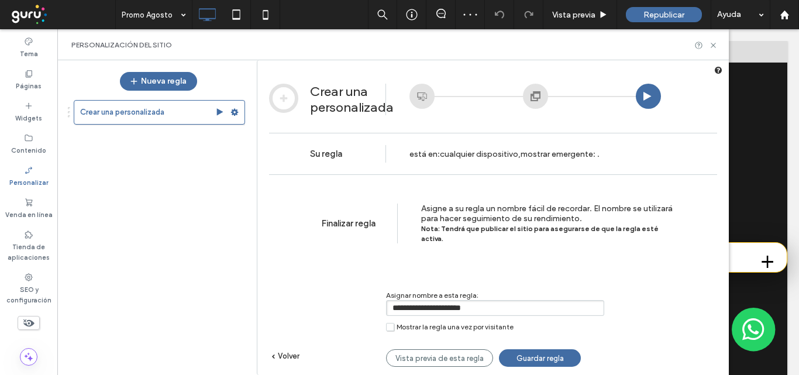
click at [547, 354] on span "Guardar regla" at bounding box center [539, 358] width 47 height 9
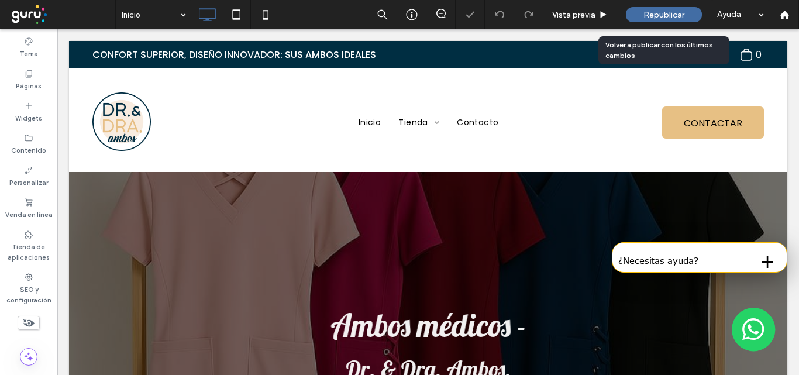
click at [676, 18] on span "Republicar" at bounding box center [663, 15] width 41 height 10
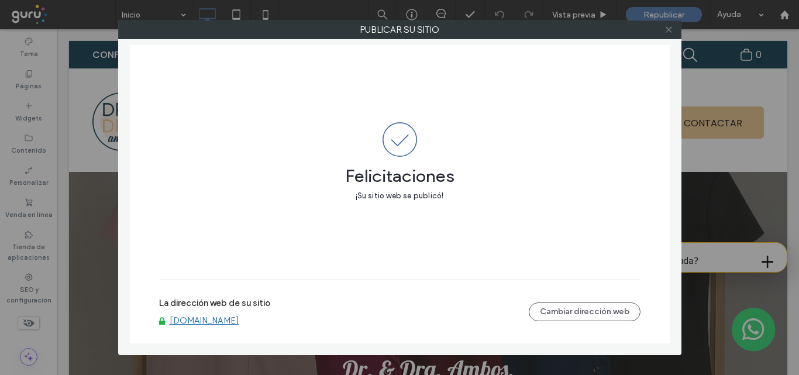
click at [665, 33] on icon at bounding box center [668, 29] width 9 height 9
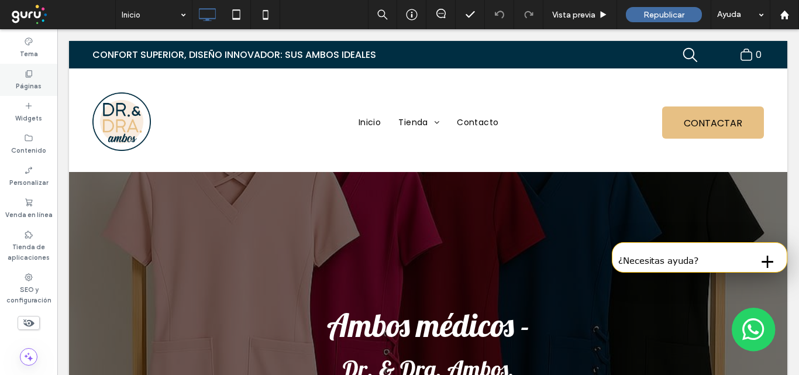
click at [26, 80] on label "Páginas" at bounding box center [29, 84] width 26 height 13
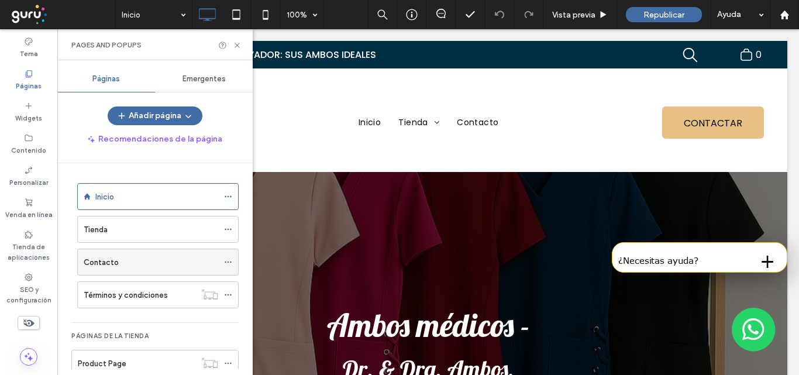
click at [201, 260] on div "Contacto" at bounding box center [151, 262] width 134 height 12
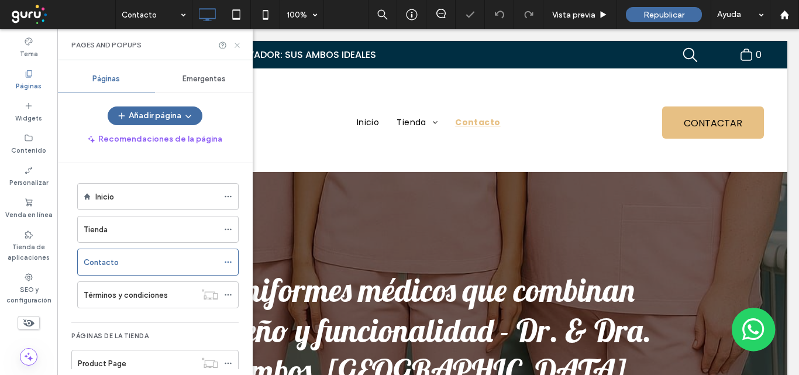
click at [236, 47] on icon at bounding box center [237, 45] width 9 height 9
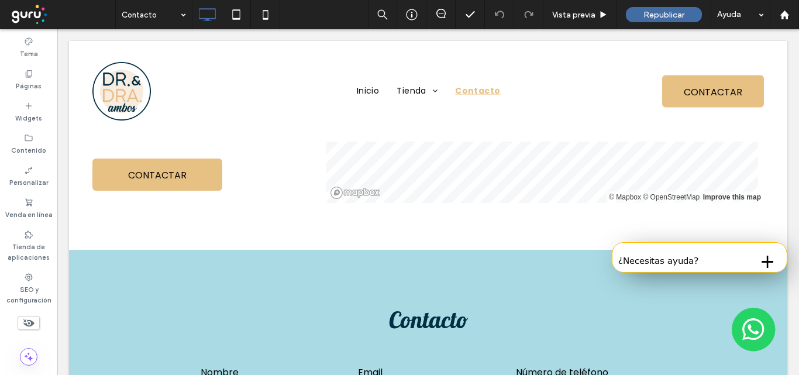
scroll to position [585, 0]
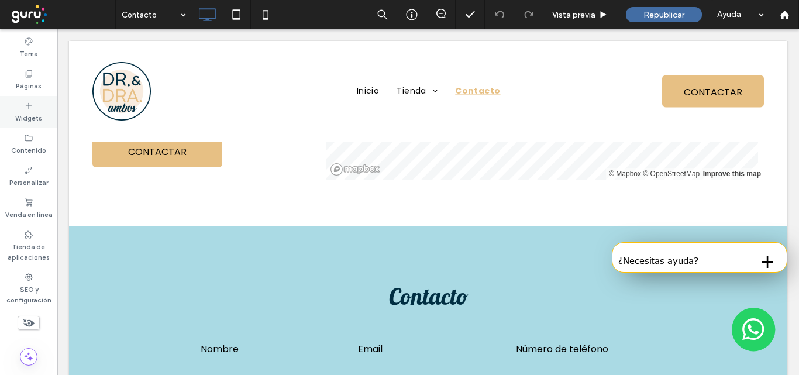
click at [26, 109] on icon at bounding box center [28, 105] width 9 height 9
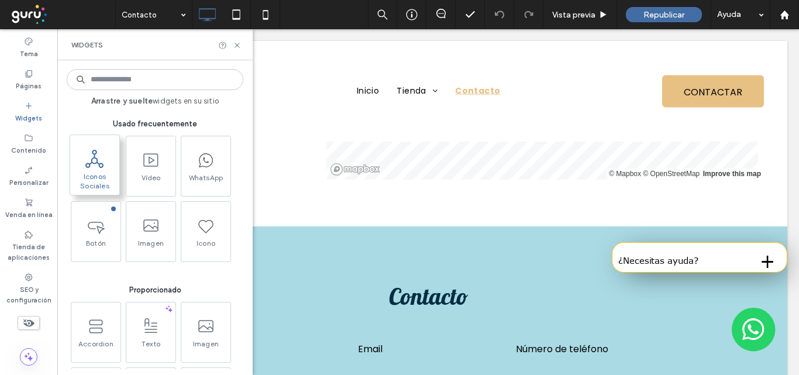
click at [98, 168] on icon at bounding box center [94, 159] width 19 height 19
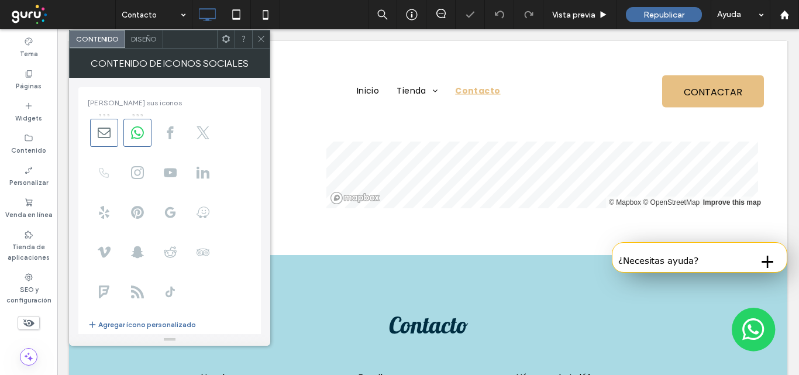
scroll to position [613, 0]
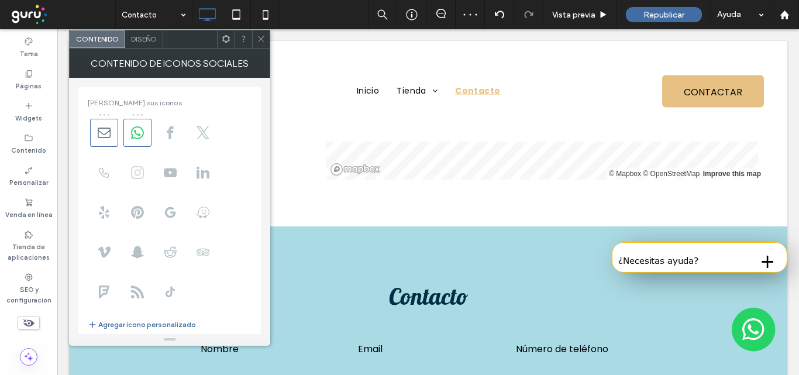
click at [137, 170] on icon at bounding box center [137, 172] width 13 height 13
click at [260, 42] on icon at bounding box center [261, 38] width 9 height 9
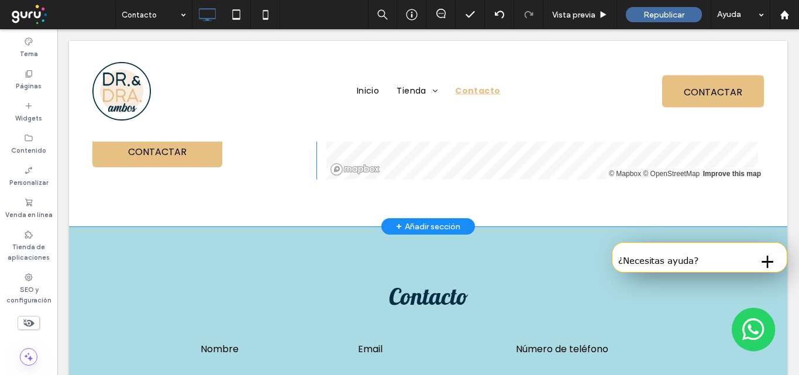
click at [144, 199] on div "Encuentre el uniforme médico perfecto que se adapta a su estilo y necesidades ¡…" at bounding box center [428, 60] width 718 height 333
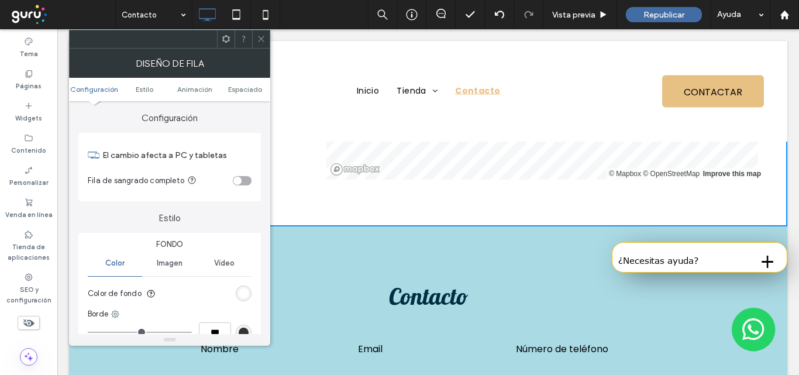
click at [258, 39] on icon at bounding box center [261, 38] width 9 height 9
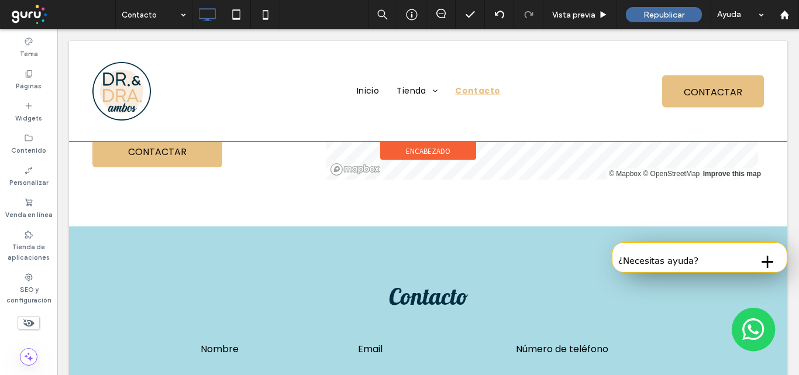
click at [361, 88] on div at bounding box center [428, 91] width 718 height 101
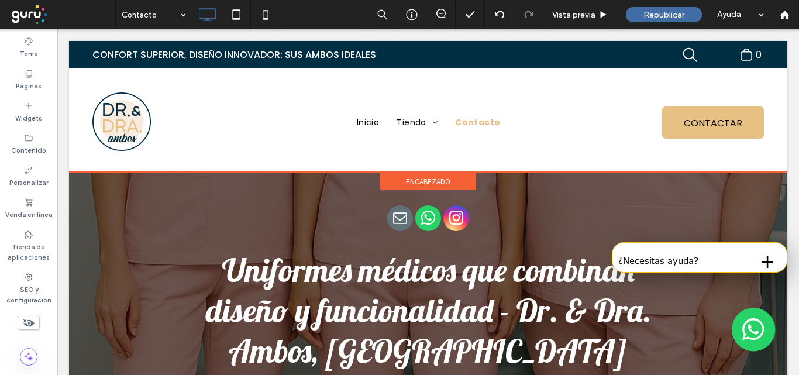
scroll to position [0, 0]
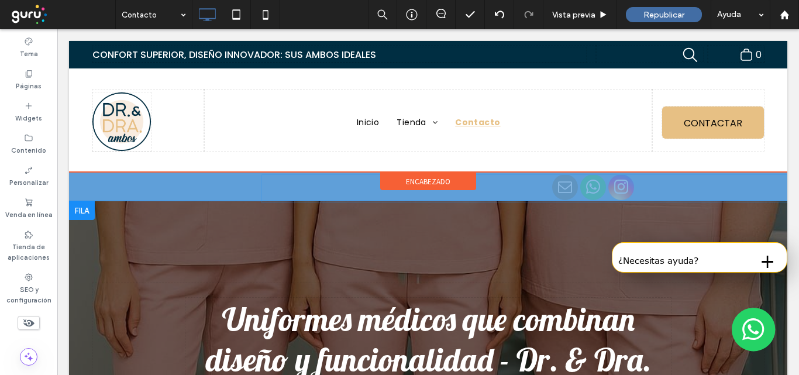
drag, startPoint x: 457, startPoint y: 269, endPoint x: 444, endPoint y: 189, distance: 80.6
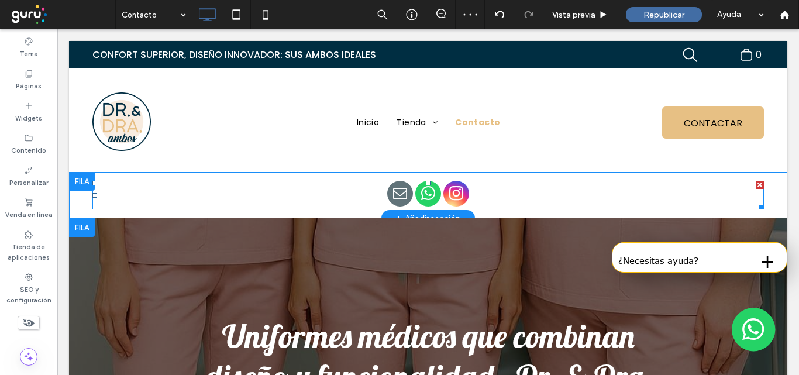
click at [454, 191] on span "instagram" at bounding box center [456, 194] width 26 height 26
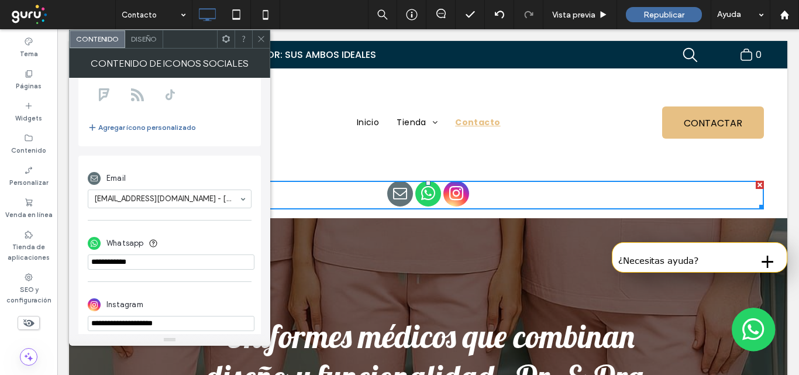
scroll to position [207, 0]
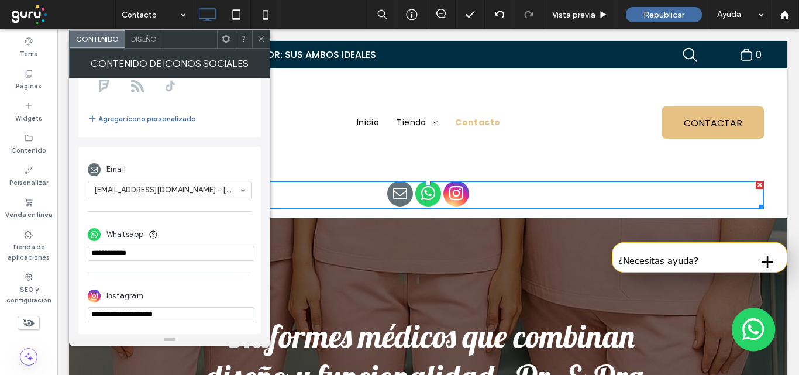
drag, startPoint x: 231, startPoint y: 342, endPoint x: 67, endPoint y: 313, distance: 166.9
paste input "**********"
type input "**********"
click at [261, 40] on icon at bounding box center [261, 38] width 9 height 9
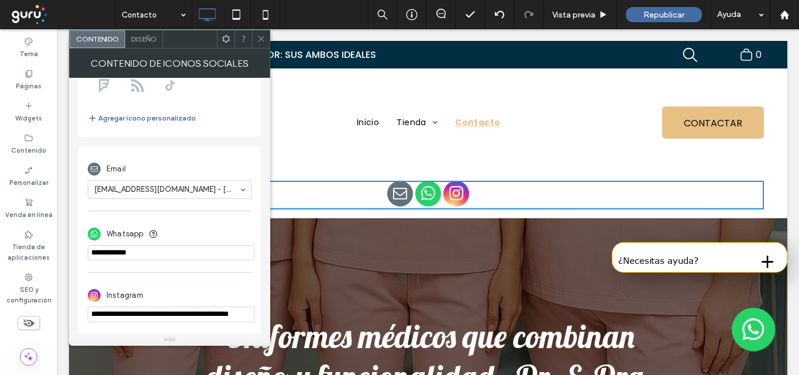
scroll to position [0, 0]
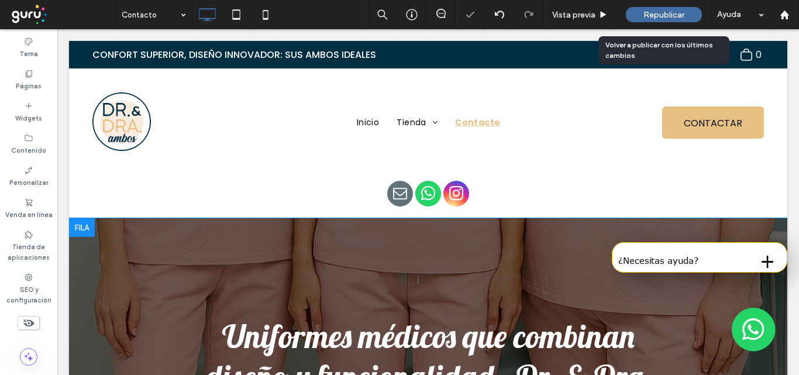
click at [665, 15] on span "Republicar" at bounding box center [663, 15] width 41 height 10
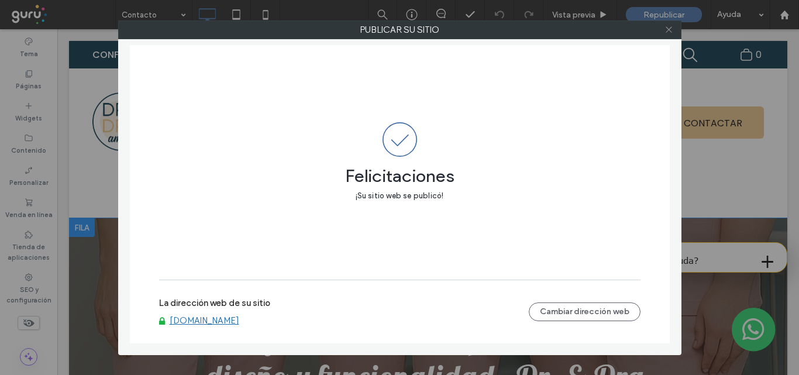
click at [665, 35] on span at bounding box center [668, 30] width 9 height 18
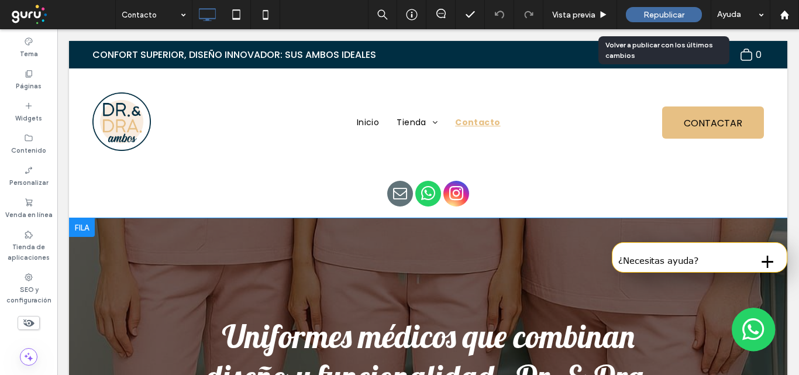
click at [664, 11] on span "Republicar" at bounding box center [663, 15] width 41 height 10
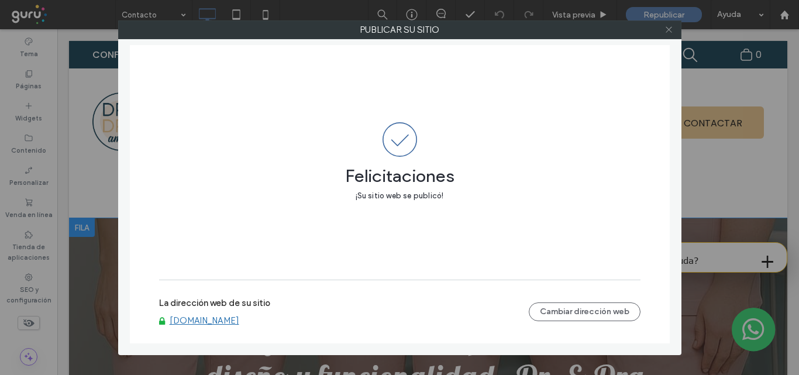
click at [669, 29] on use at bounding box center [668, 30] width 6 height 6
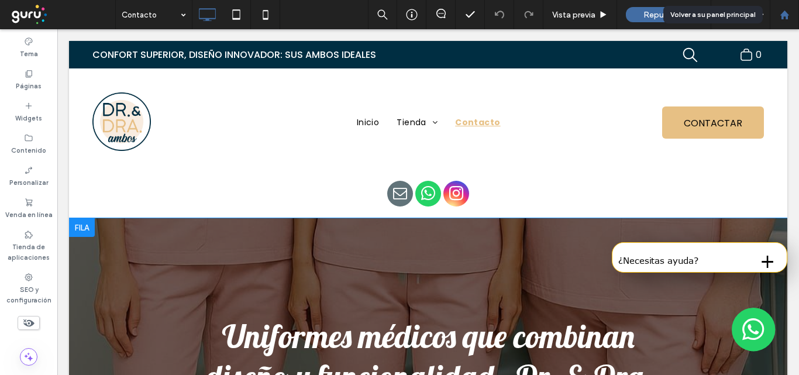
click at [785, 16] on use at bounding box center [783, 14] width 9 height 9
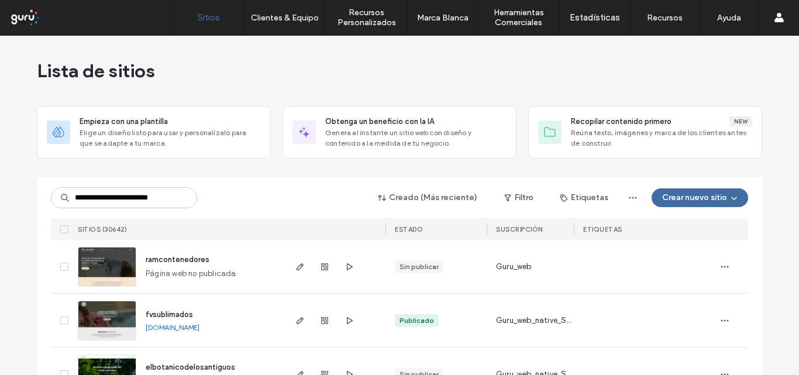
scroll to position [0, 6]
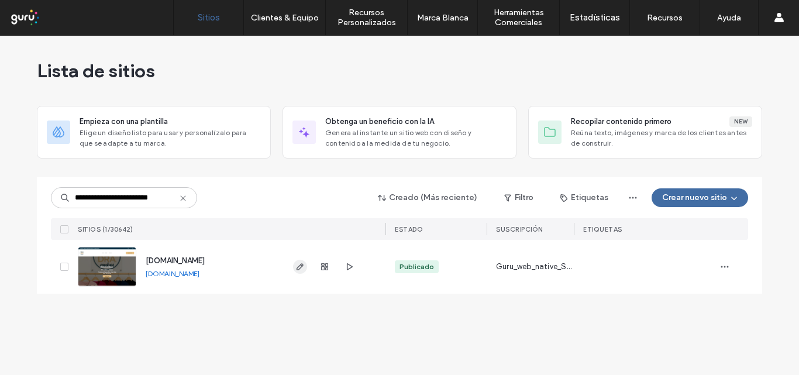
type input "**********"
click at [297, 268] on use "button" at bounding box center [299, 266] width 7 height 7
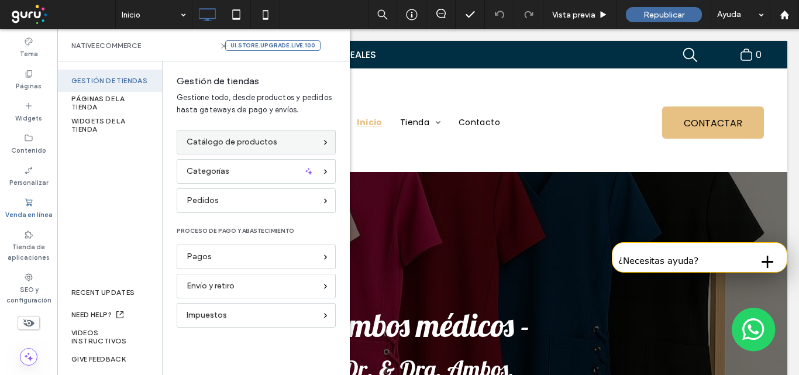
click at [292, 139] on div "Catálogo de productos" at bounding box center [251, 142] width 129 height 13
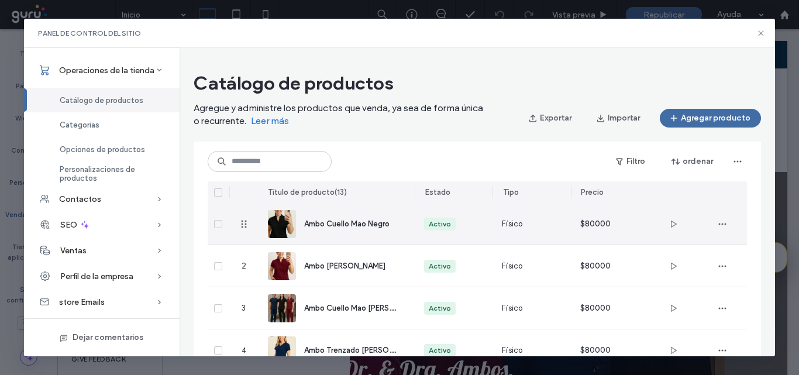
click at [353, 222] on span "Ambo Cuello Mao Negro" at bounding box center [346, 223] width 85 height 9
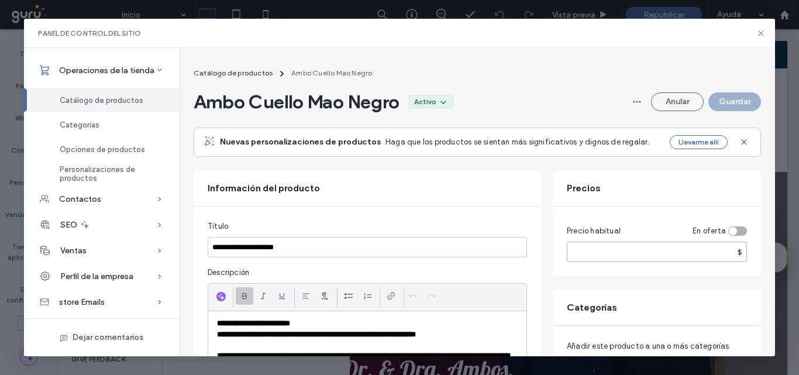
drag, startPoint x: 574, startPoint y: 251, endPoint x: 606, endPoint y: 261, distance: 33.7
click at [574, 251] on input "*****" at bounding box center [657, 251] width 180 height 20
type input "*****"
click at [732, 104] on button "Guardar" at bounding box center [734, 101] width 53 height 19
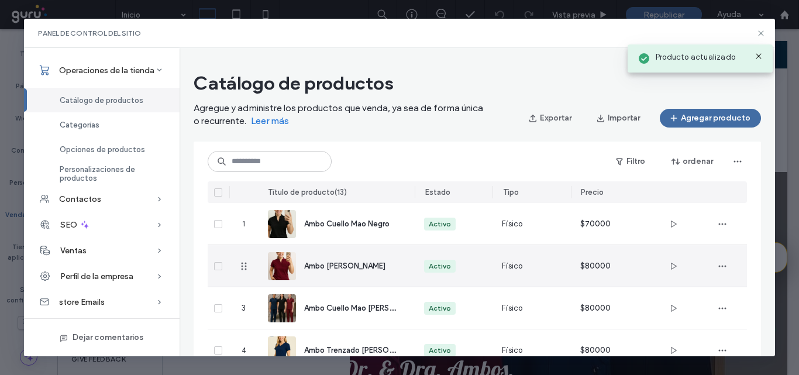
click at [358, 269] on span "Ambo Cuello Mao Bordó" at bounding box center [344, 265] width 81 height 9
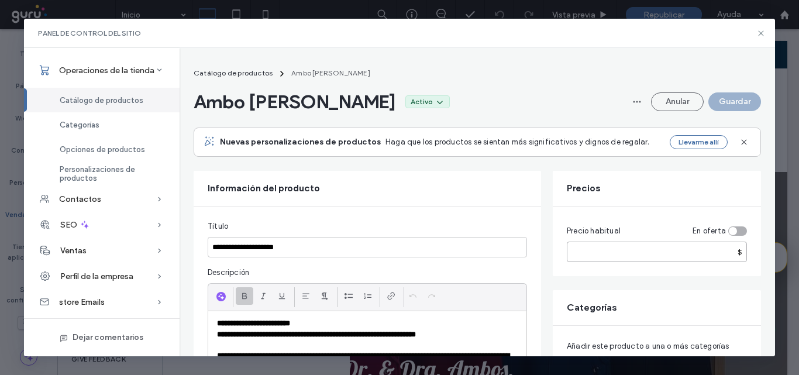
click at [576, 252] on input "*****" at bounding box center [657, 251] width 180 height 20
type input "*****"
click at [729, 99] on button "Guardar" at bounding box center [734, 101] width 53 height 19
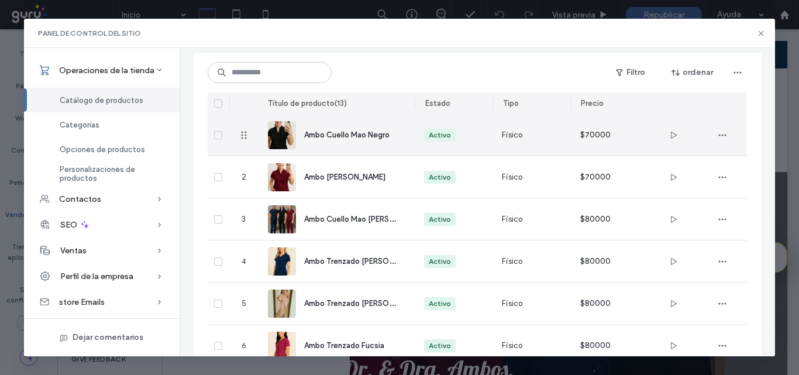
scroll to position [58, 0]
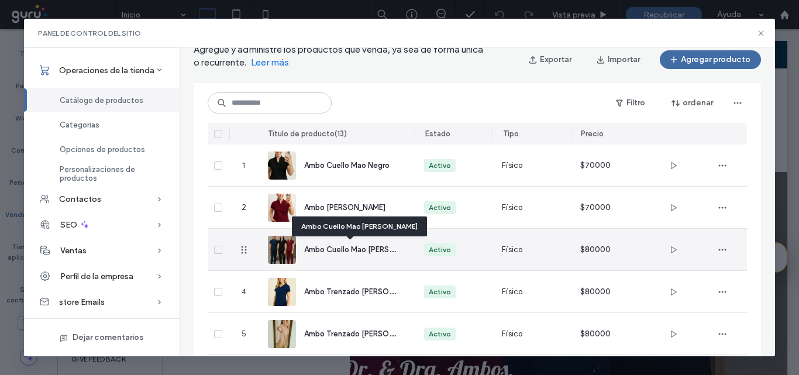
click at [341, 251] on span "Ambo Cuello Mao Azul Marino" at bounding box center [365, 248] width 123 height 11
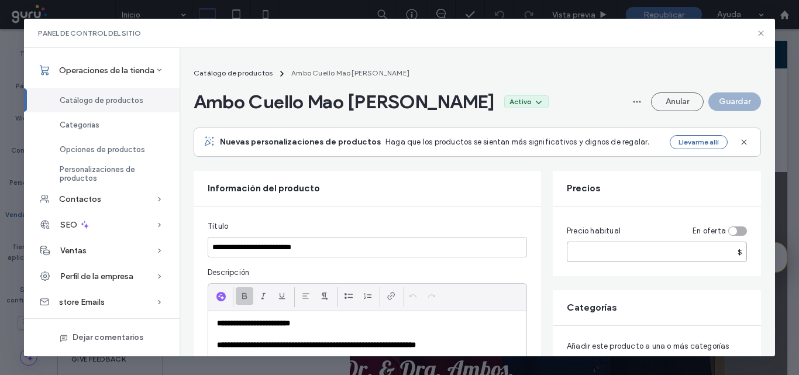
drag, startPoint x: 574, startPoint y: 254, endPoint x: 606, endPoint y: 257, distance: 32.9
click at [574, 254] on input "*****" at bounding box center [657, 251] width 180 height 20
type input "*****"
click at [734, 99] on button "Guardar" at bounding box center [734, 101] width 53 height 19
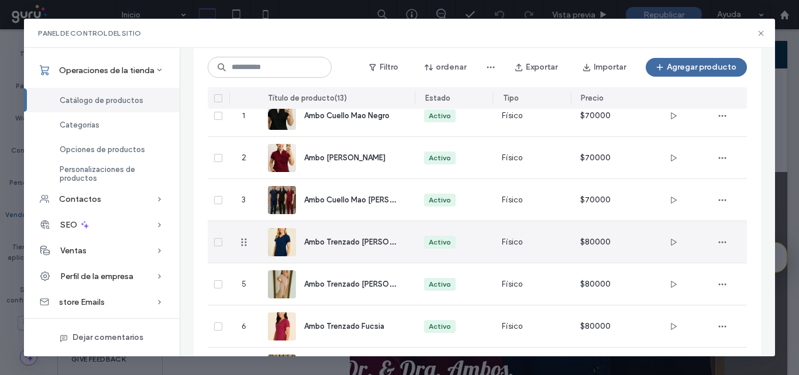
scroll to position [104, 0]
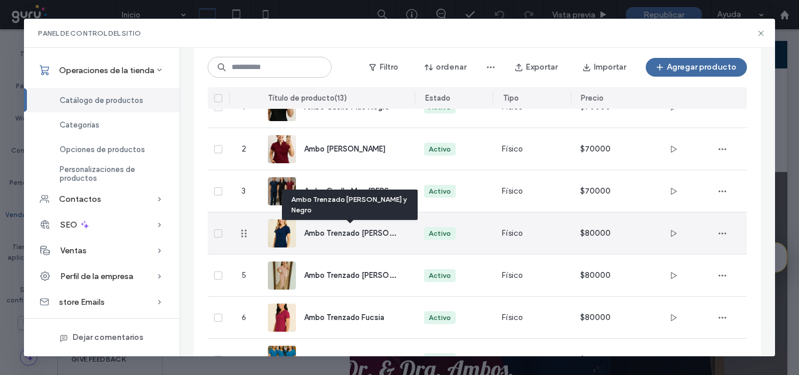
click at [325, 232] on span "Ambo Trenzado Azul Marino y Negro" at bounding box center [377, 232] width 146 height 11
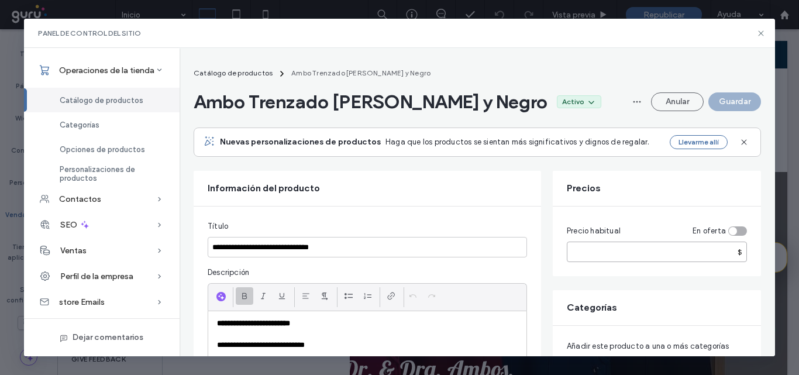
click at [576, 254] on input "*****" at bounding box center [657, 251] width 180 height 20
type input "*****"
click at [731, 99] on button "Guardar" at bounding box center [734, 101] width 53 height 19
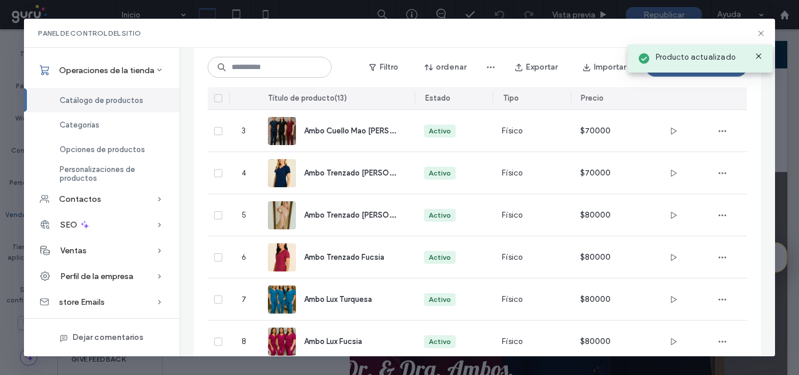
scroll to position [221, 0]
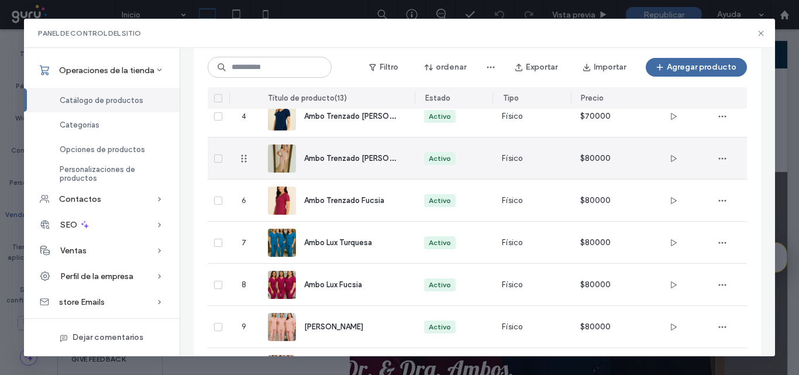
click at [333, 158] on span "Ambo Trenzado Rosa" at bounding box center [362, 157] width 116 height 11
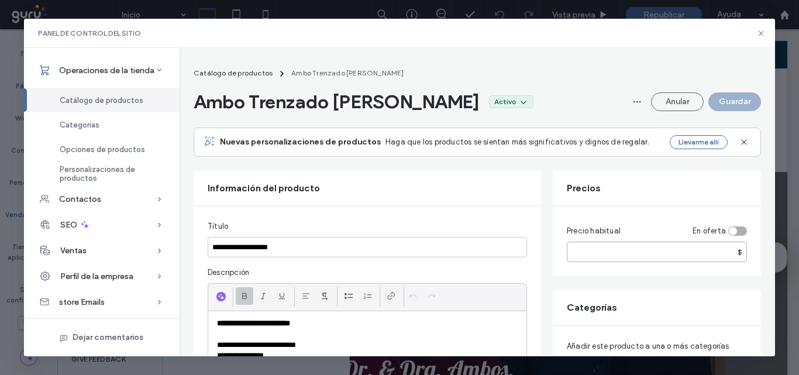
click at [575, 244] on input "*****" at bounding box center [657, 251] width 180 height 20
type input "*****"
click at [733, 99] on button "Guardar" at bounding box center [734, 101] width 53 height 19
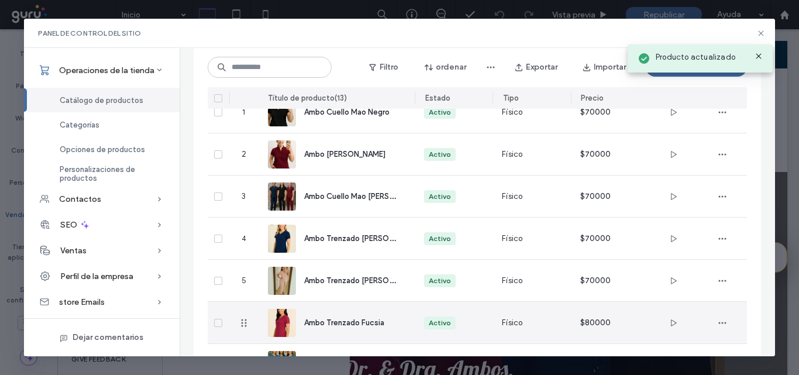
scroll to position [221, 0]
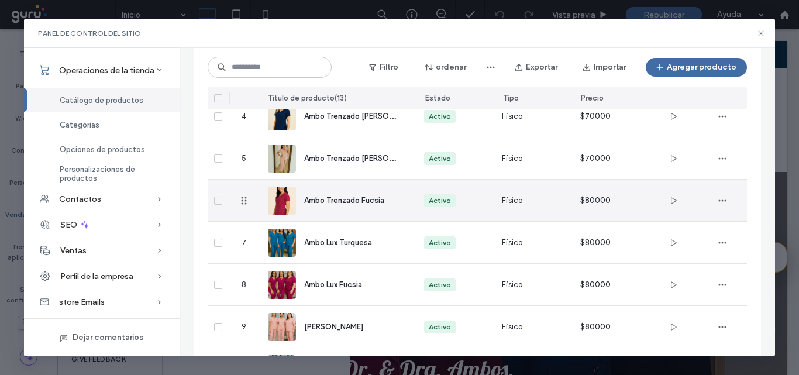
click at [351, 198] on span "Ambo Trenzado Fucsia" at bounding box center [344, 200] width 80 height 9
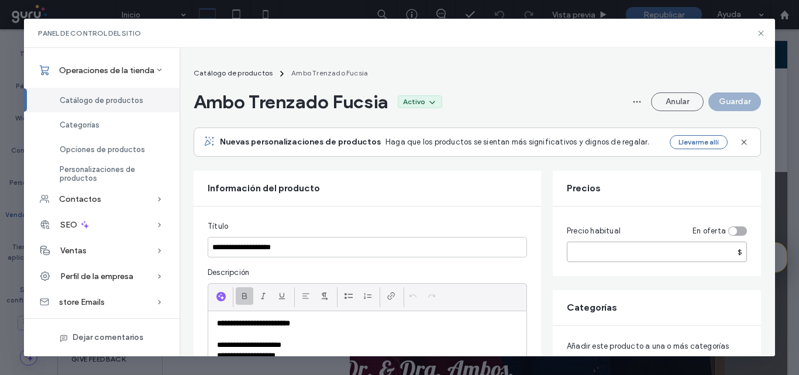
click at [574, 252] on input "*****" at bounding box center [657, 251] width 180 height 20
type input "*****"
click at [723, 102] on button "Guardar" at bounding box center [734, 101] width 53 height 19
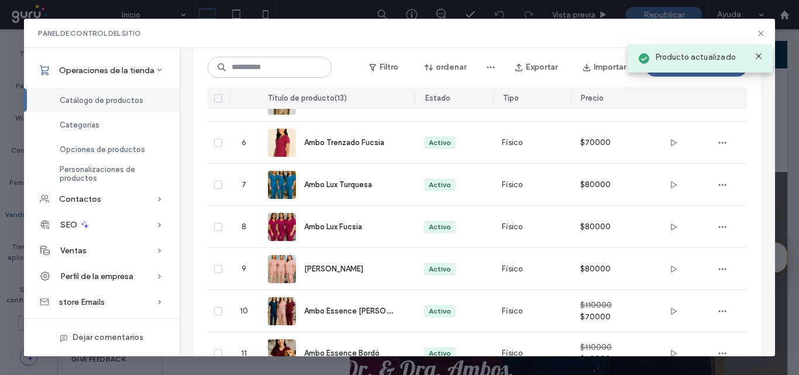
scroll to position [279, 0]
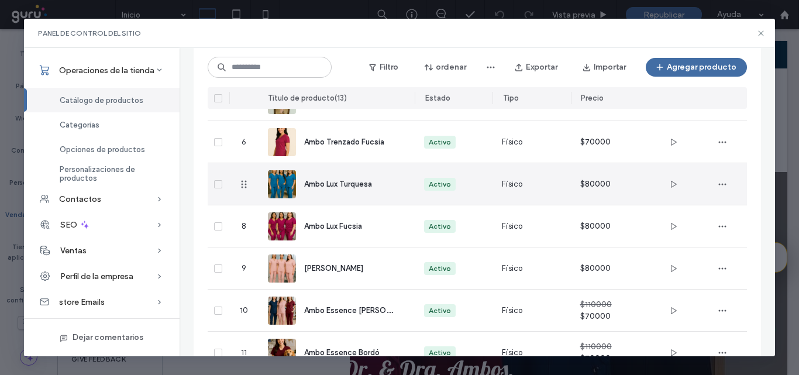
click at [340, 181] on span "Ambo Lux Turquesa" at bounding box center [338, 183] width 68 height 9
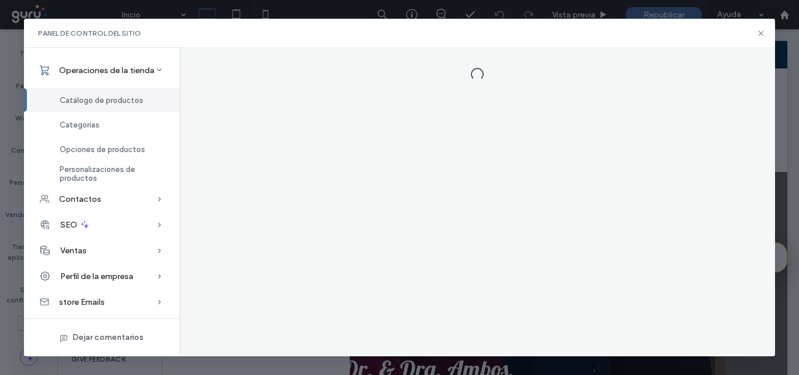
scroll to position [0, 0]
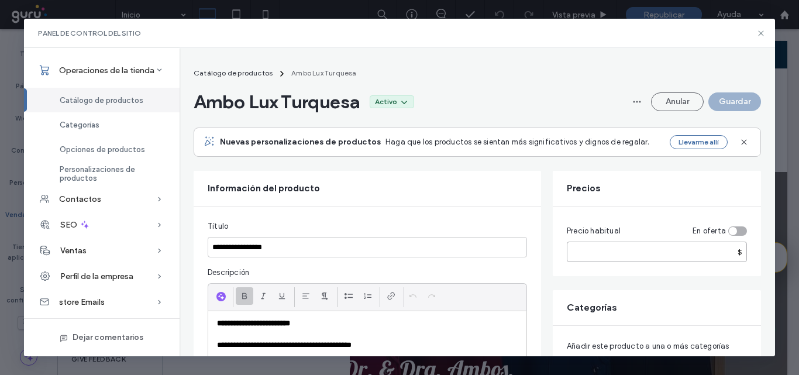
click at [574, 253] on input "*****" at bounding box center [657, 251] width 180 height 20
type input "*****"
click at [727, 105] on button "Guardar" at bounding box center [734, 101] width 53 height 19
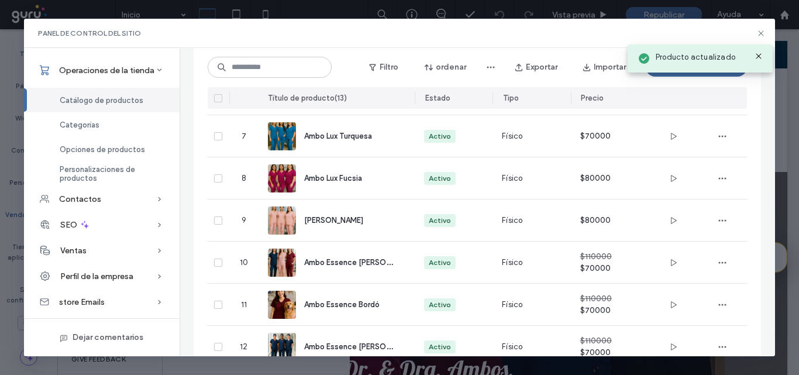
scroll to position [338, 0]
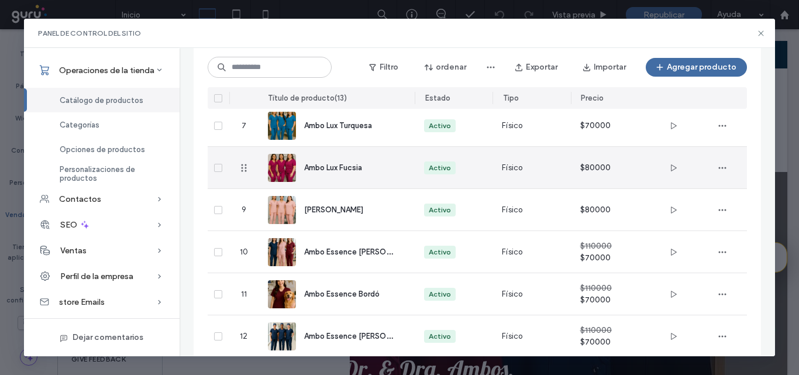
click at [320, 164] on span "Ambo Lux Fucsia" at bounding box center [333, 167] width 58 height 9
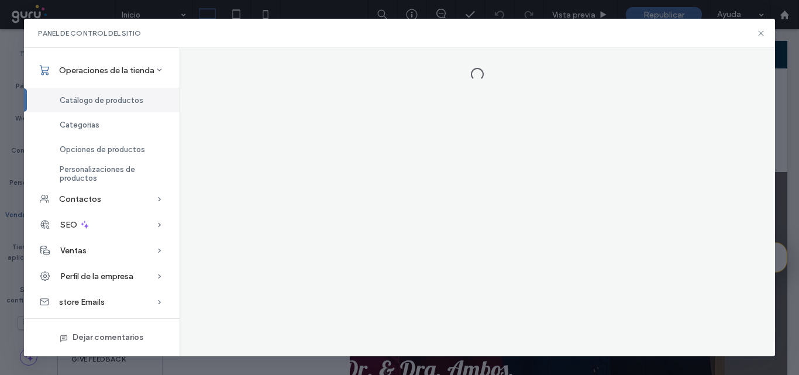
scroll to position [0, 0]
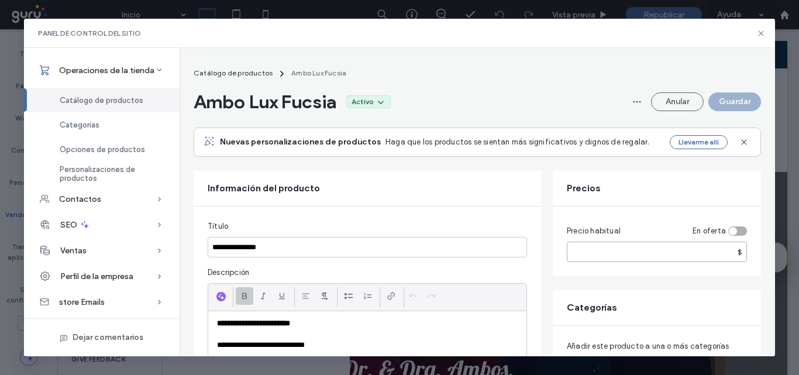
click at [575, 253] on input "*****" at bounding box center [657, 251] width 180 height 20
type input "*****"
click at [724, 97] on button "Guardar" at bounding box center [734, 101] width 53 height 19
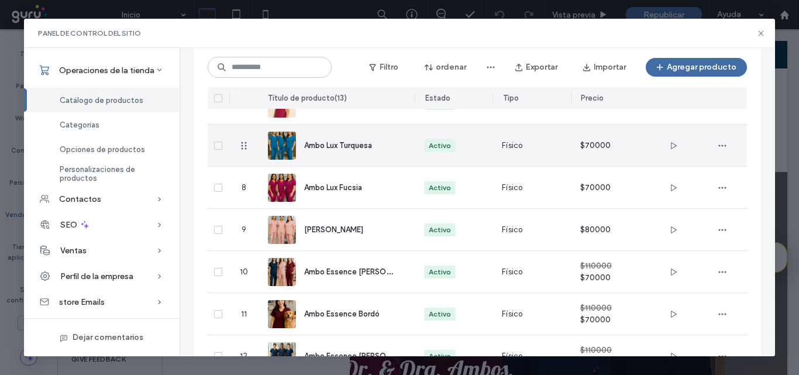
scroll to position [338, 0]
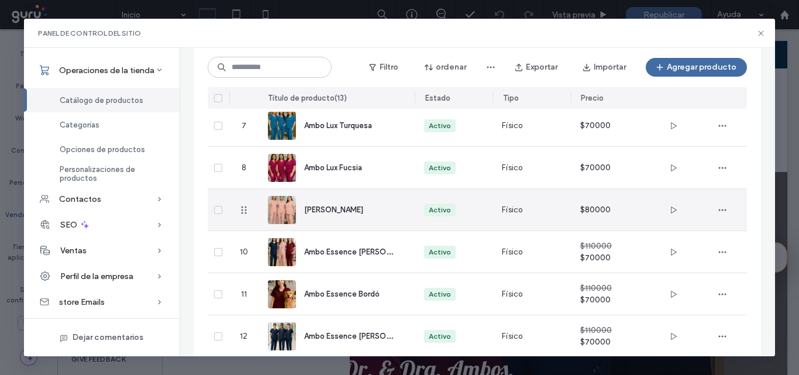
click at [319, 202] on div "Ambo Lux Rosa" at bounding box center [336, 210] width 137 height 42
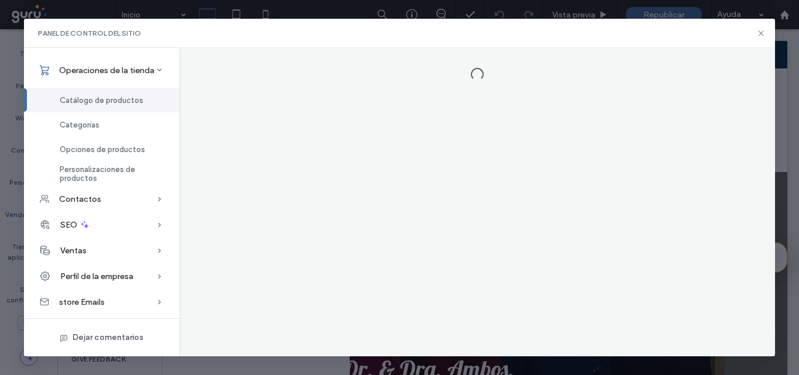
scroll to position [0, 0]
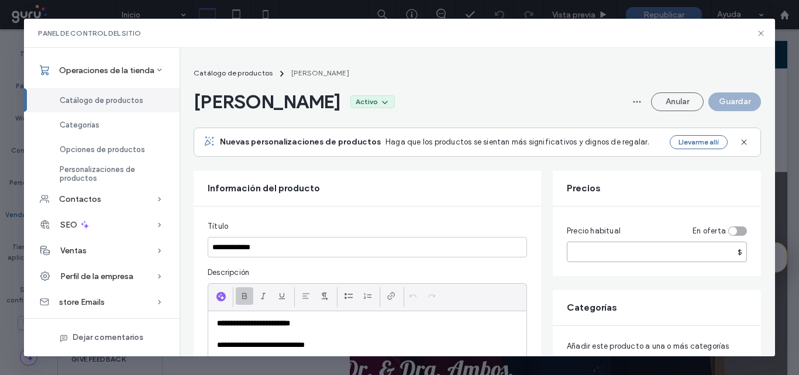
click at [575, 253] on input "*****" at bounding box center [657, 251] width 180 height 20
type input "*****"
click at [723, 101] on button "Guardar" at bounding box center [734, 101] width 53 height 19
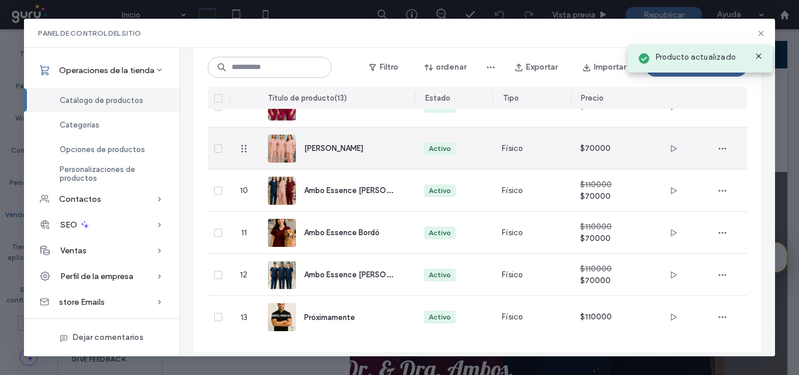
scroll to position [409, 0]
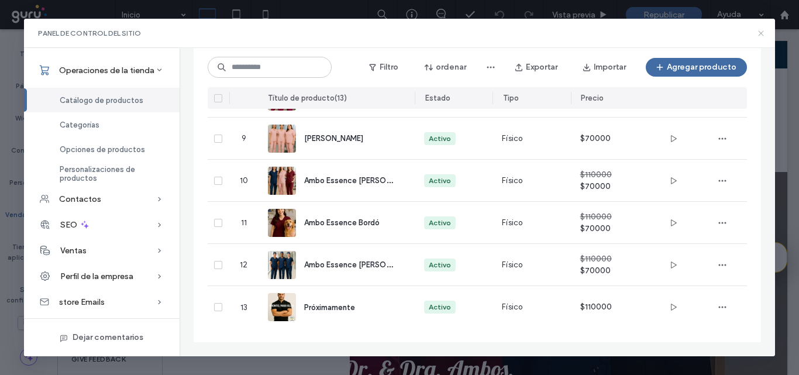
click at [759, 32] on use at bounding box center [760, 32] width 5 height 5
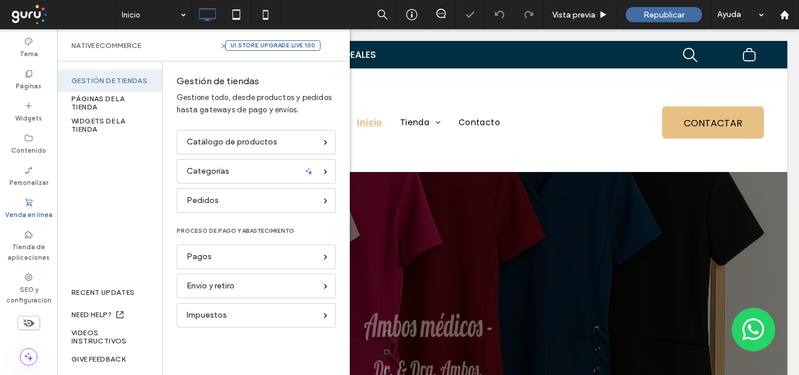
scroll to position [0, 0]
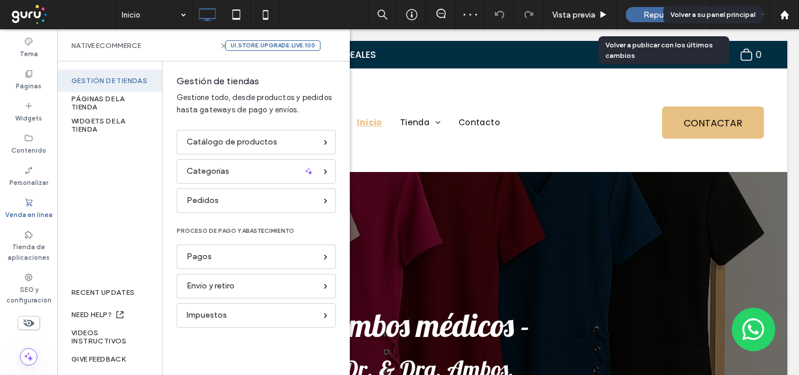
click at [652, 16] on span "Republicar" at bounding box center [663, 15] width 41 height 10
